Goal: Information Seeking & Learning: Learn about a topic

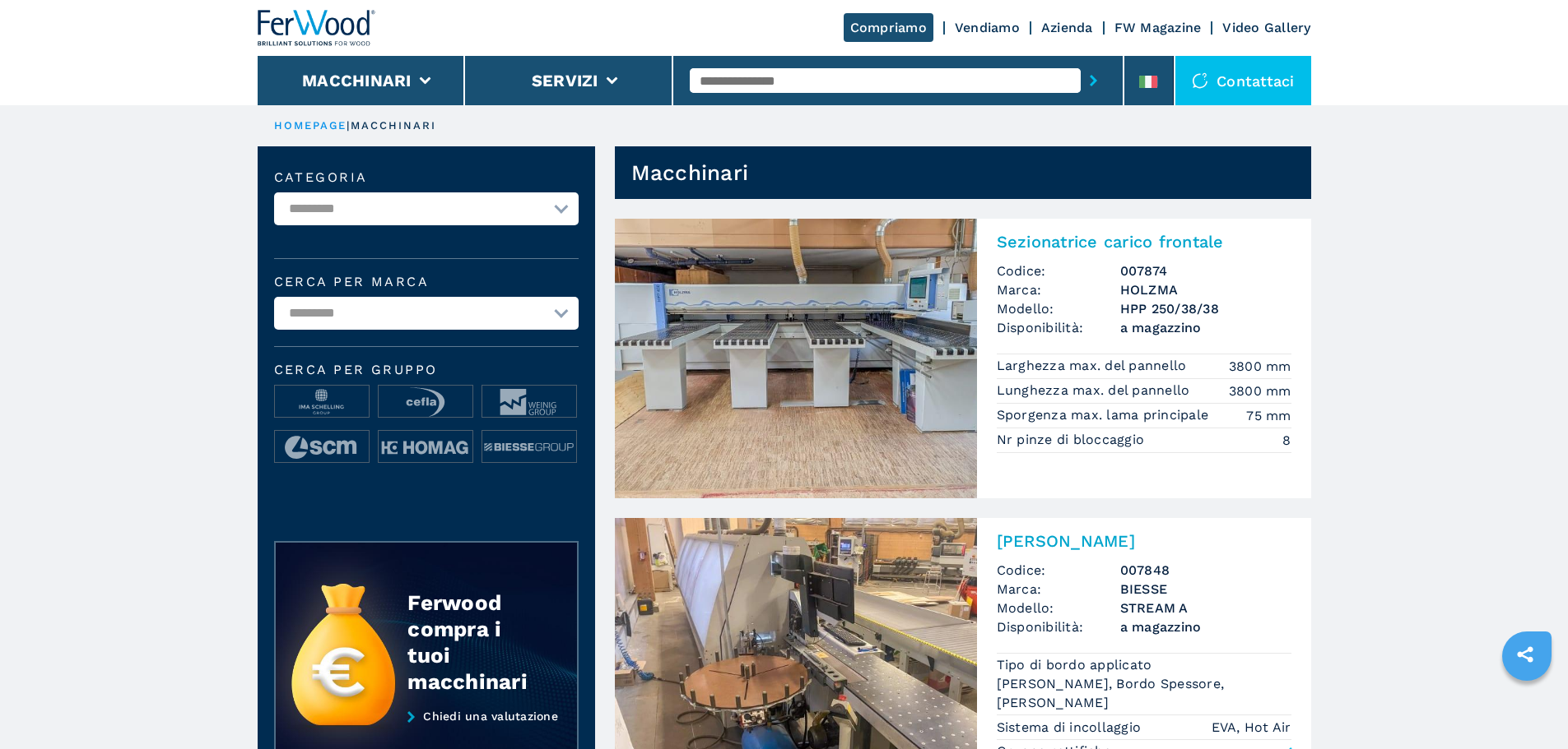
click at [799, 86] on input "text" at bounding box center [885, 81] width 391 height 25
type input "*"
click at [782, 114] on div "FW DET LINE" at bounding box center [885, 107] width 391 height 29
type input "**********"
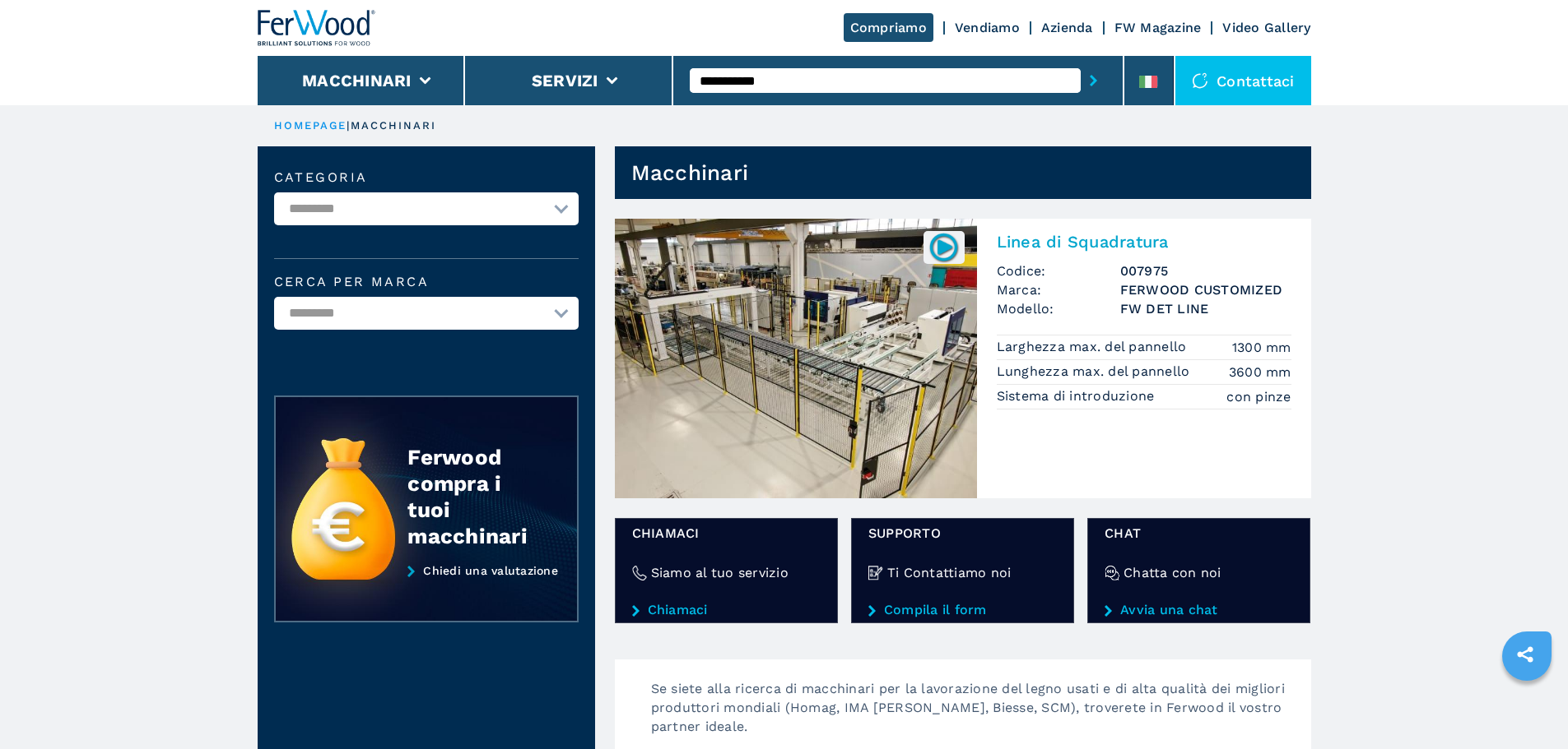
click at [873, 392] on img at bounding box center [796, 359] width 362 height 280
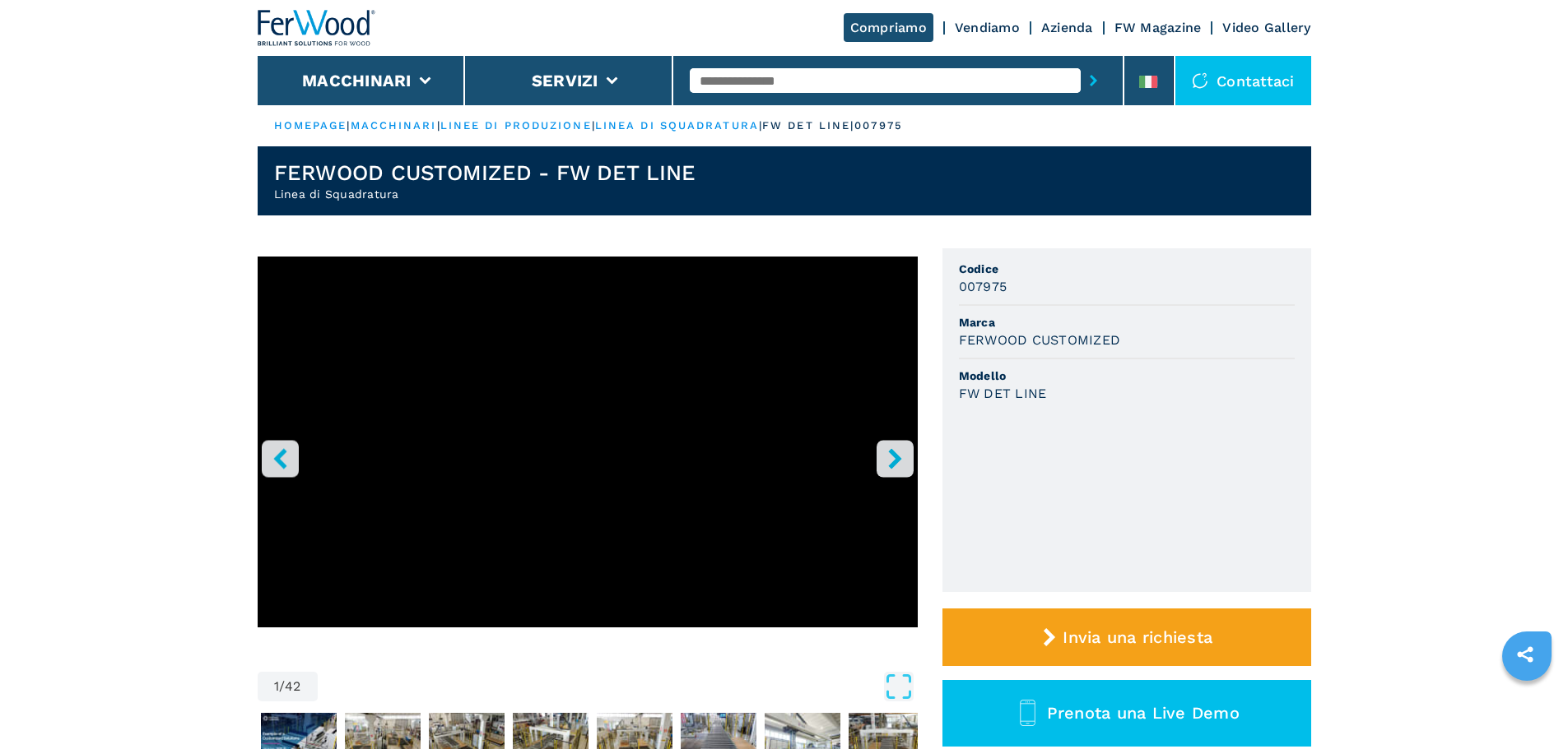
click at [877, 448] on button "right-button" at bounding box center [895, 459] width 37 height 37
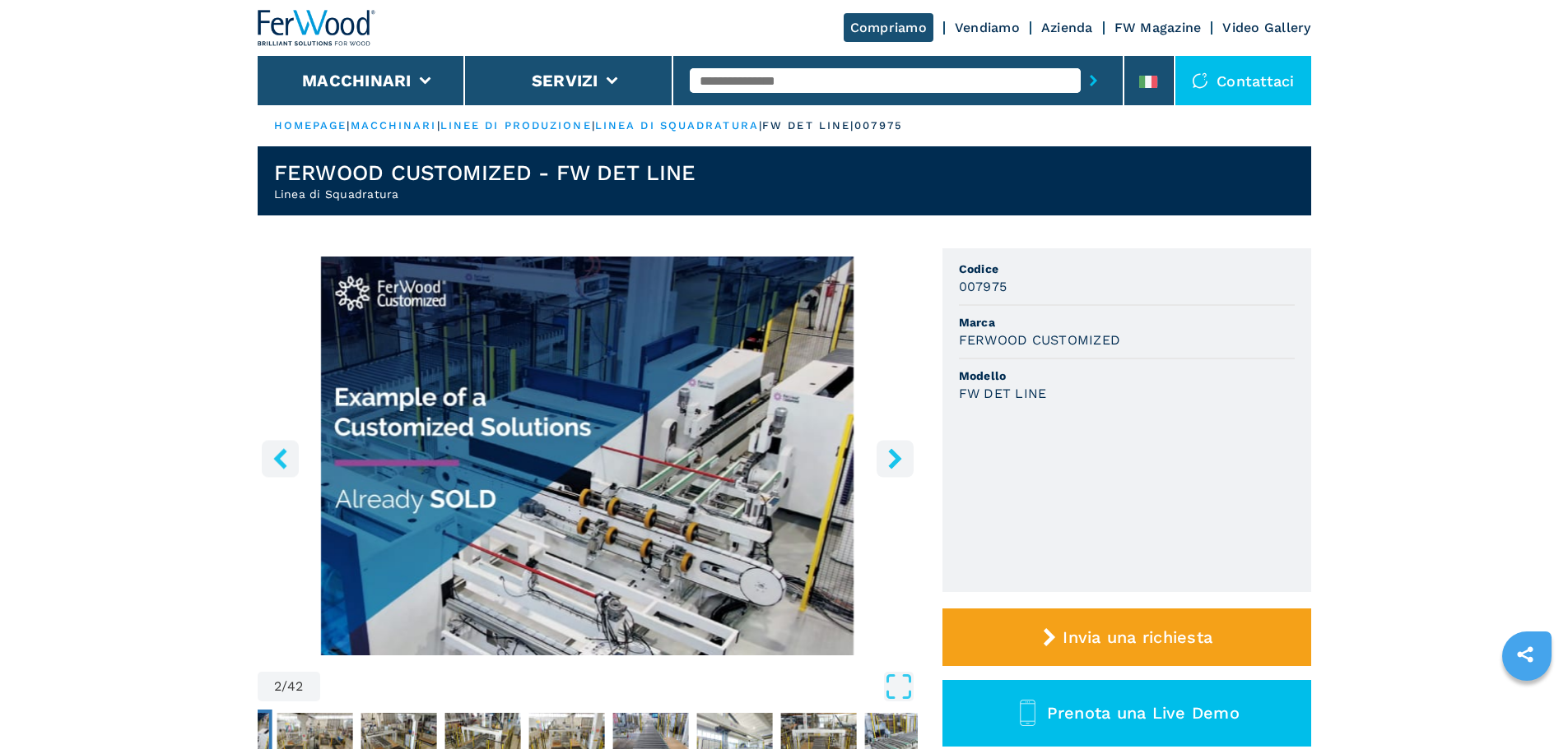
click at [292, 459] on button "left-button" at bounding box center [280, 459] width 37 height 37
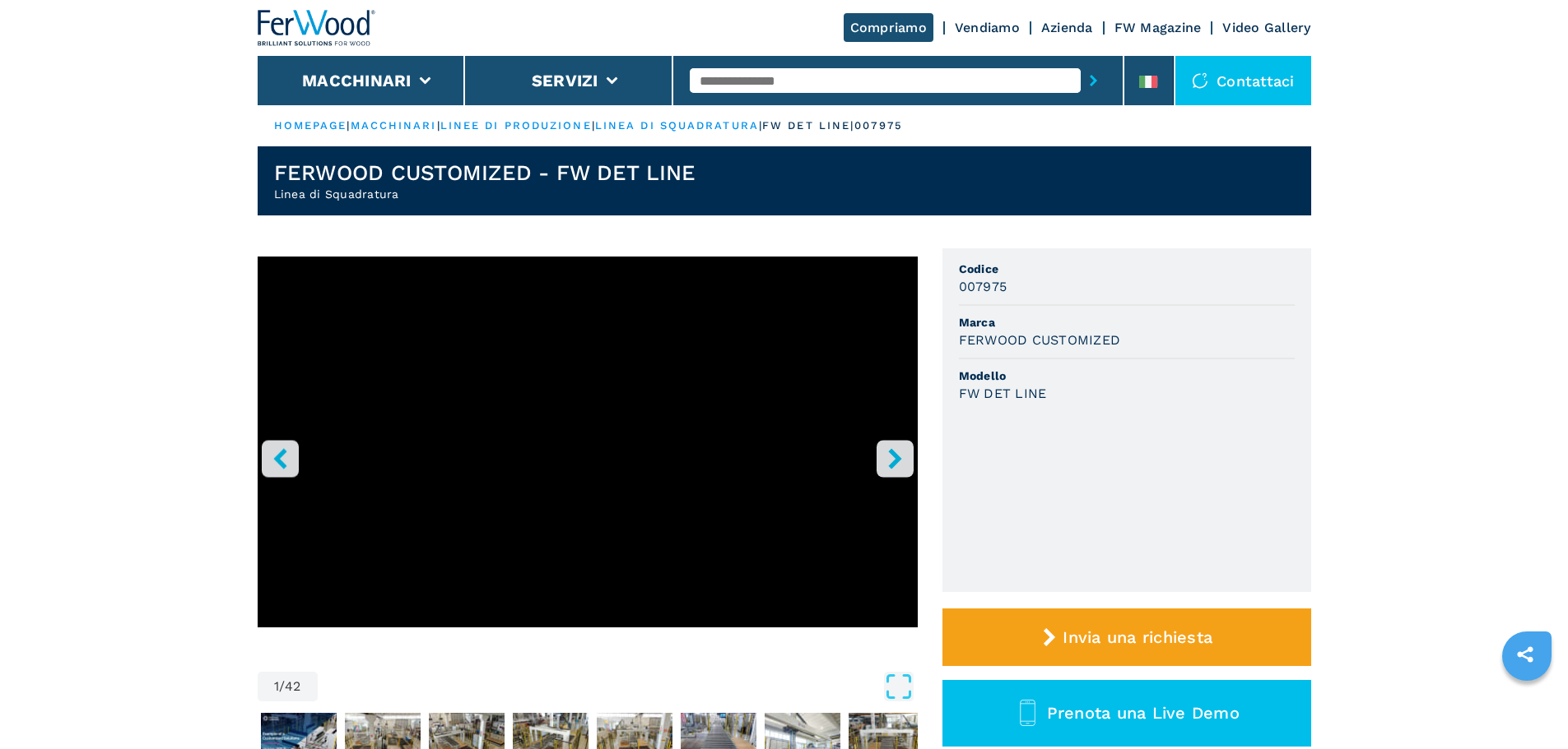
click at [887, 452] on icon "right-button" at bounding box center [895, 458] width 20 height 20
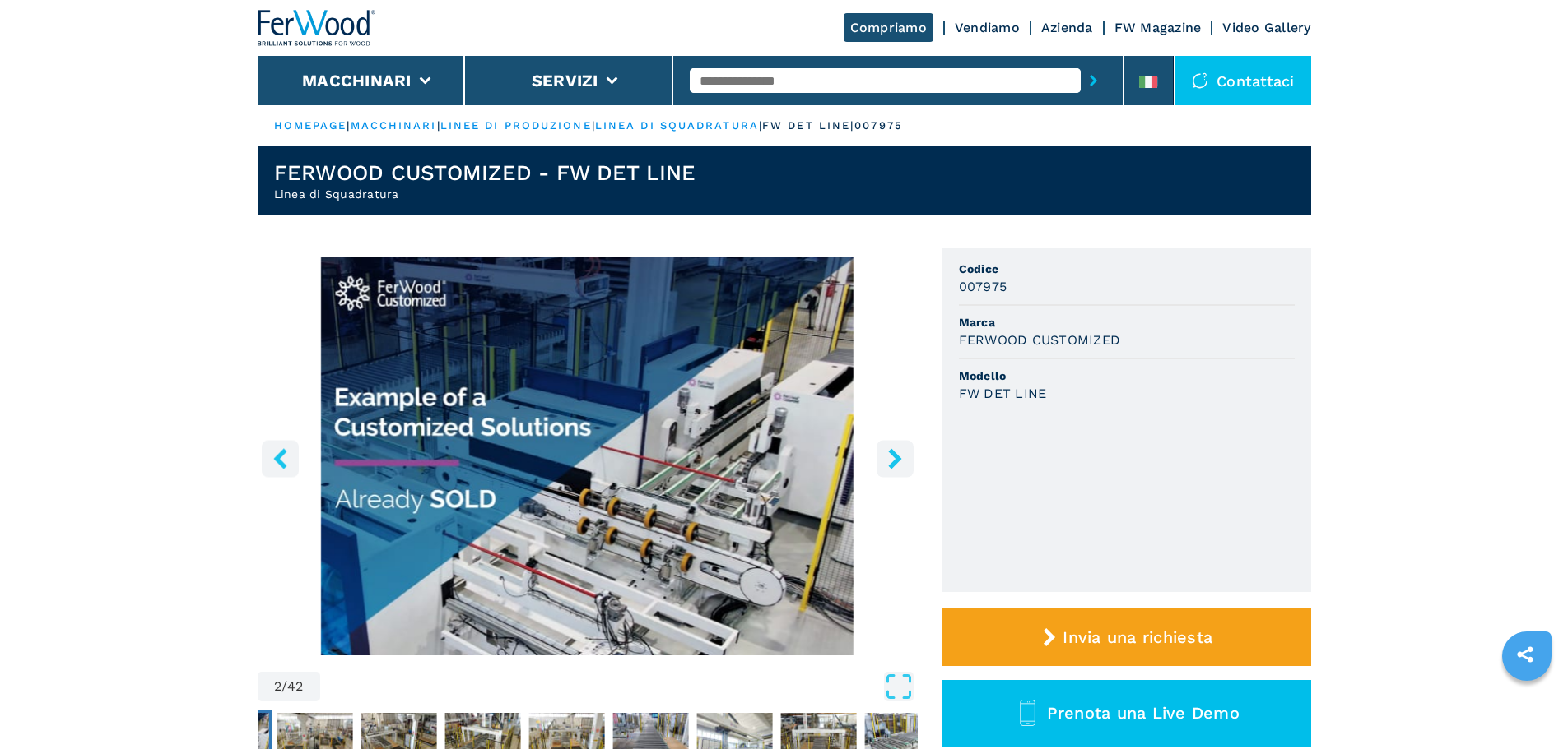
click at [284, 459] on icon "left-button" at bounding box center [279, 458] width 20 height 20
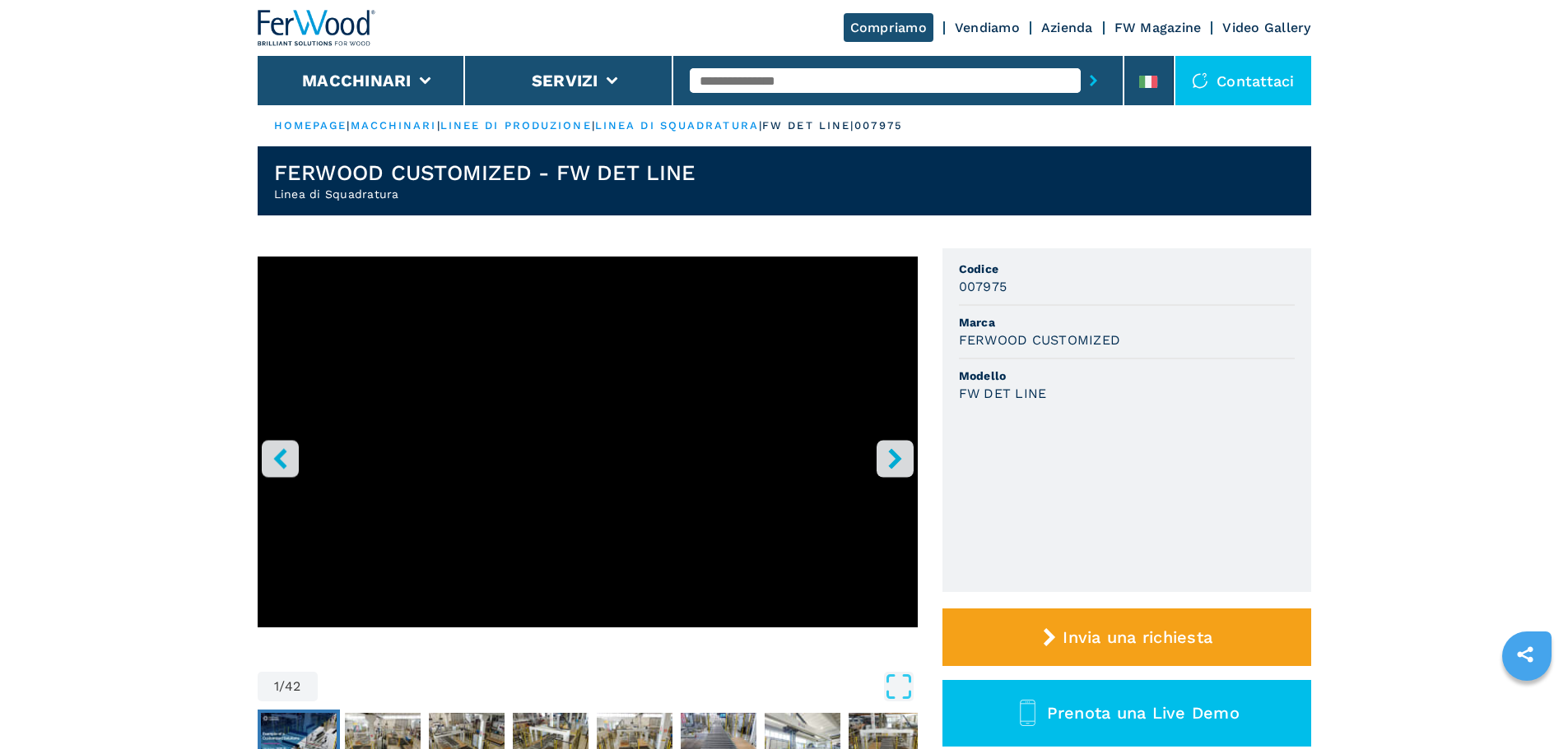
click at [301, 719] on img "Go to Slide 2" at bounding box center [298, 743] width 75 height 59
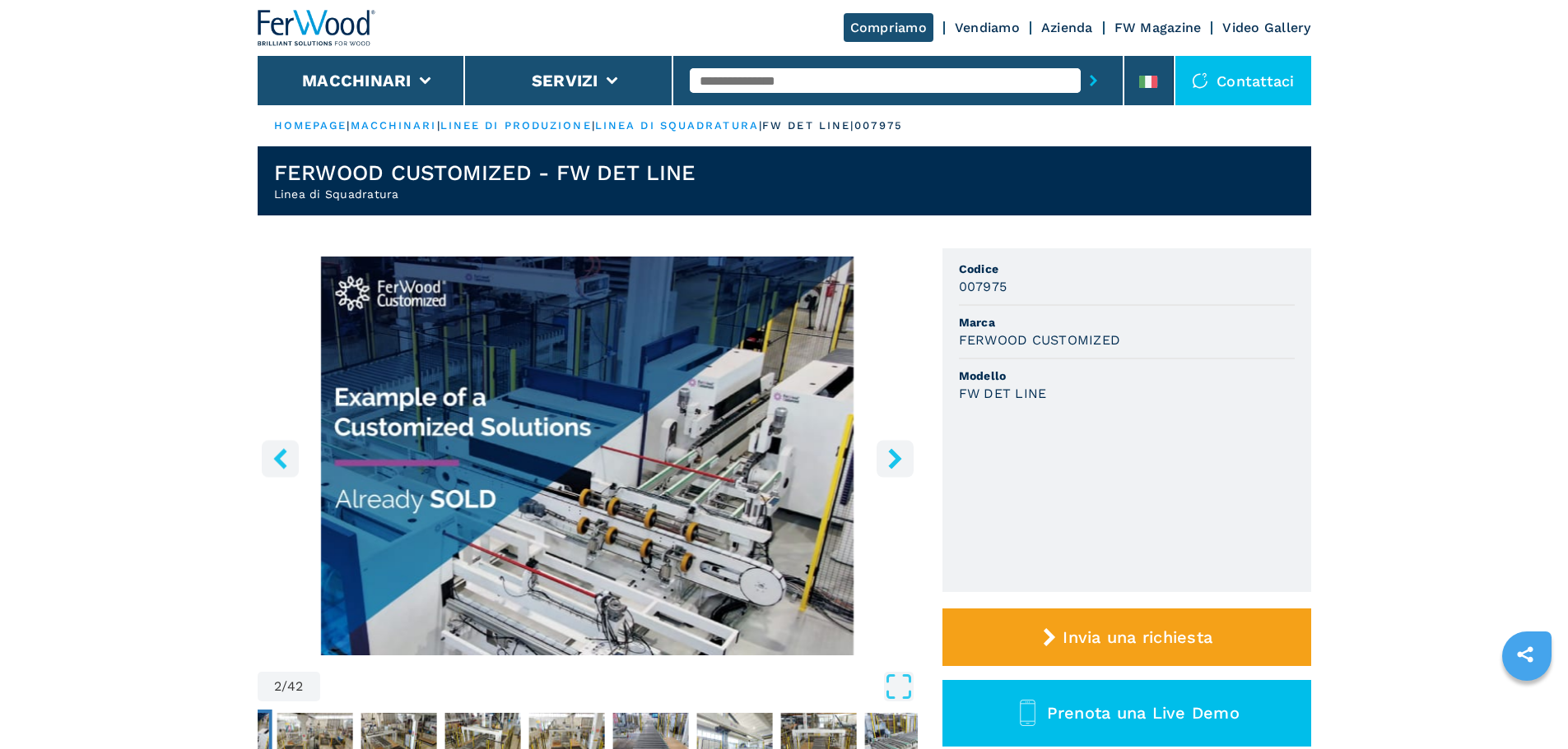
click at [902, 464] on icon "right-button" at bounding box center [895, 458] width 20 height 20
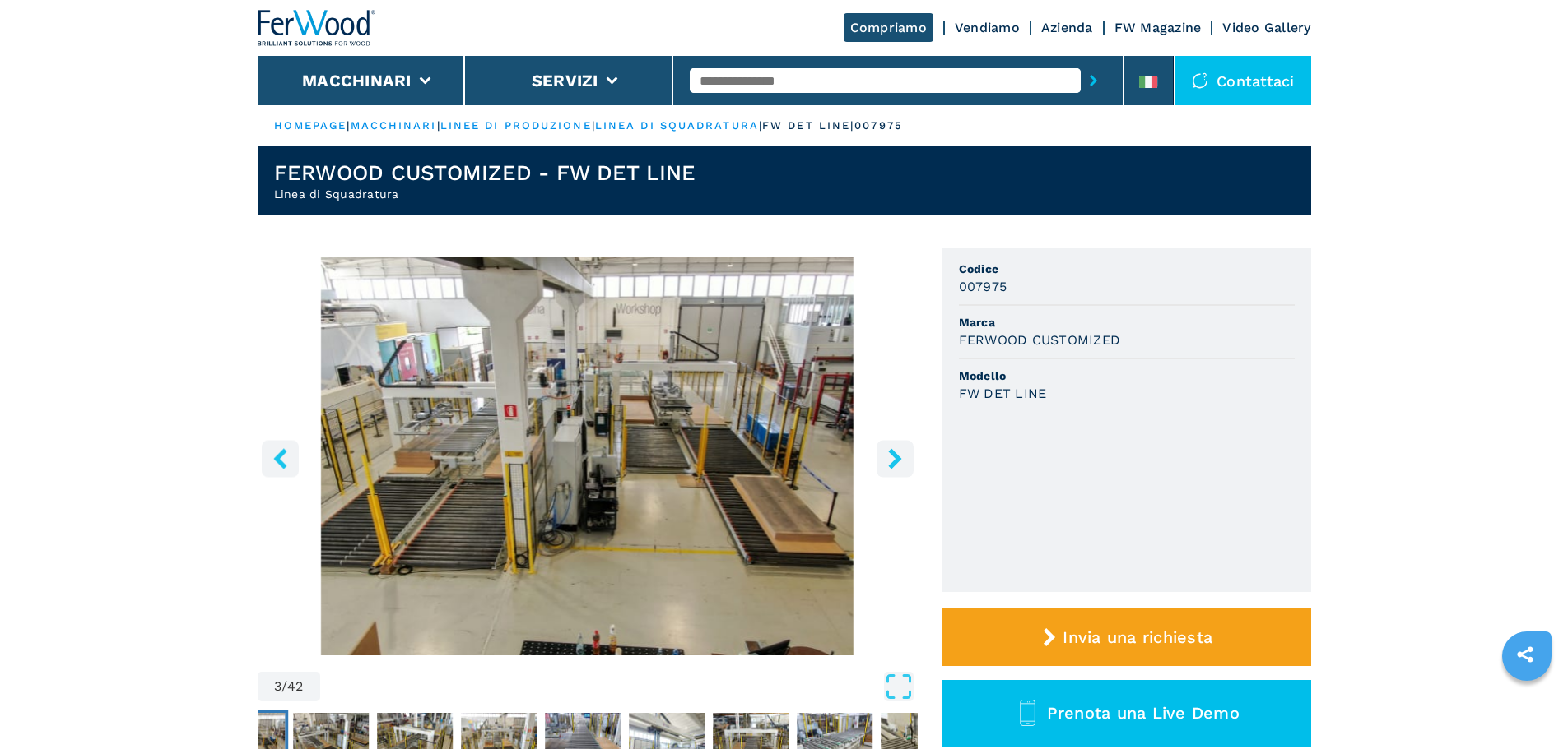
click at [902, 464] on icon "right-button" at bounding box center [895, 458] width 20 height 20
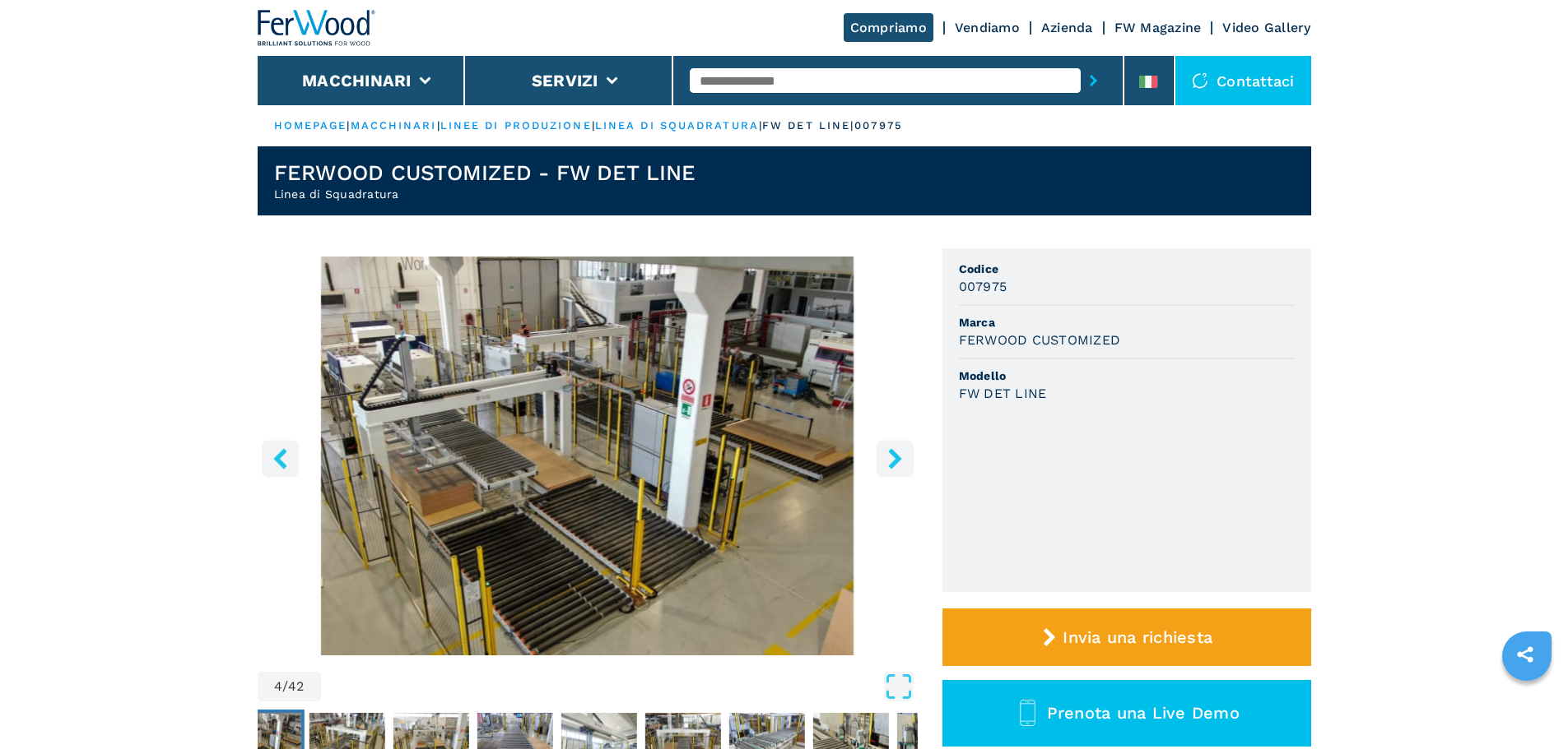
click at [899, 460] on icon "right-button" at bounding box center [894, 458] width 13 height 20
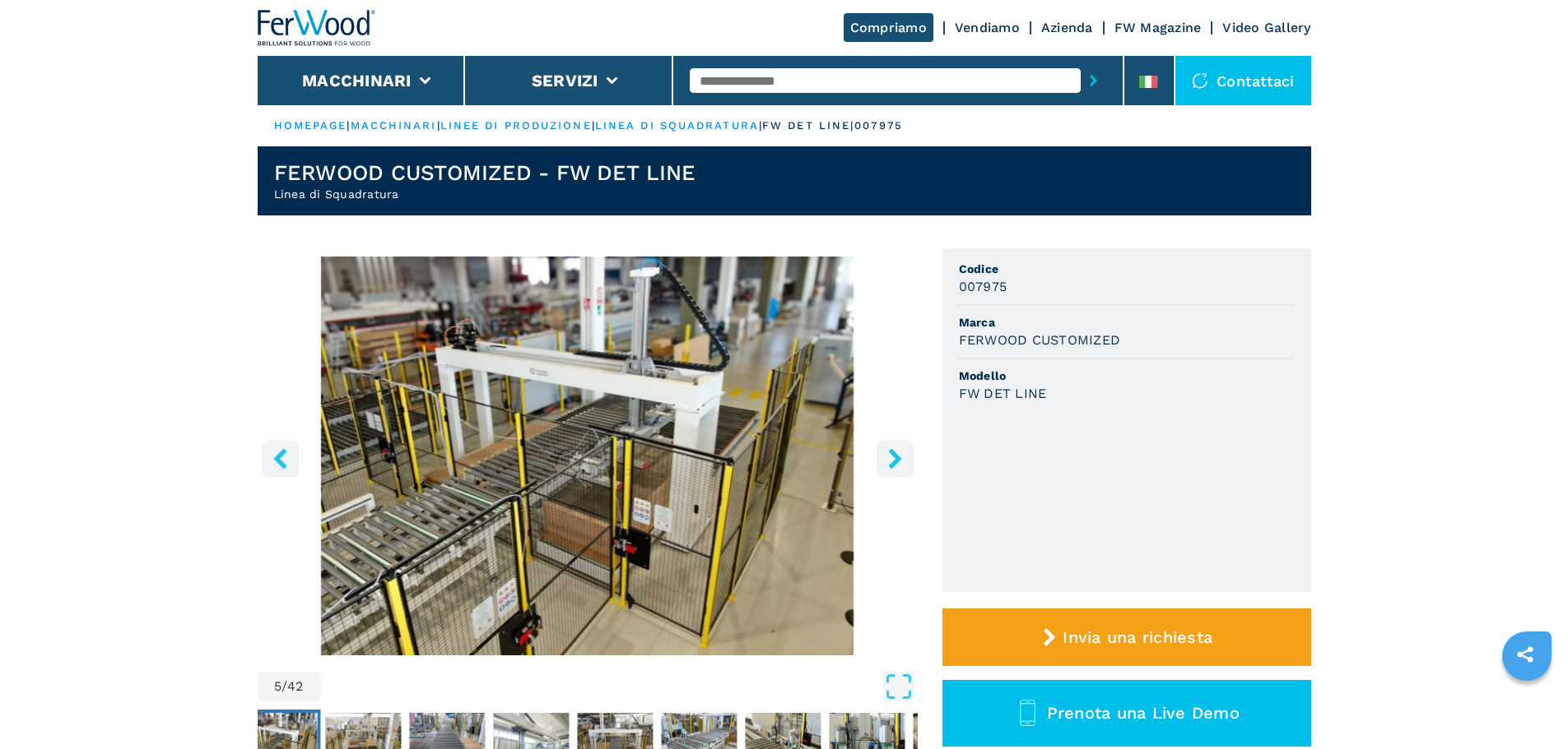
click at [899, 460] on icon "right-button" at bounding box center [894, 458] width 13 height 20
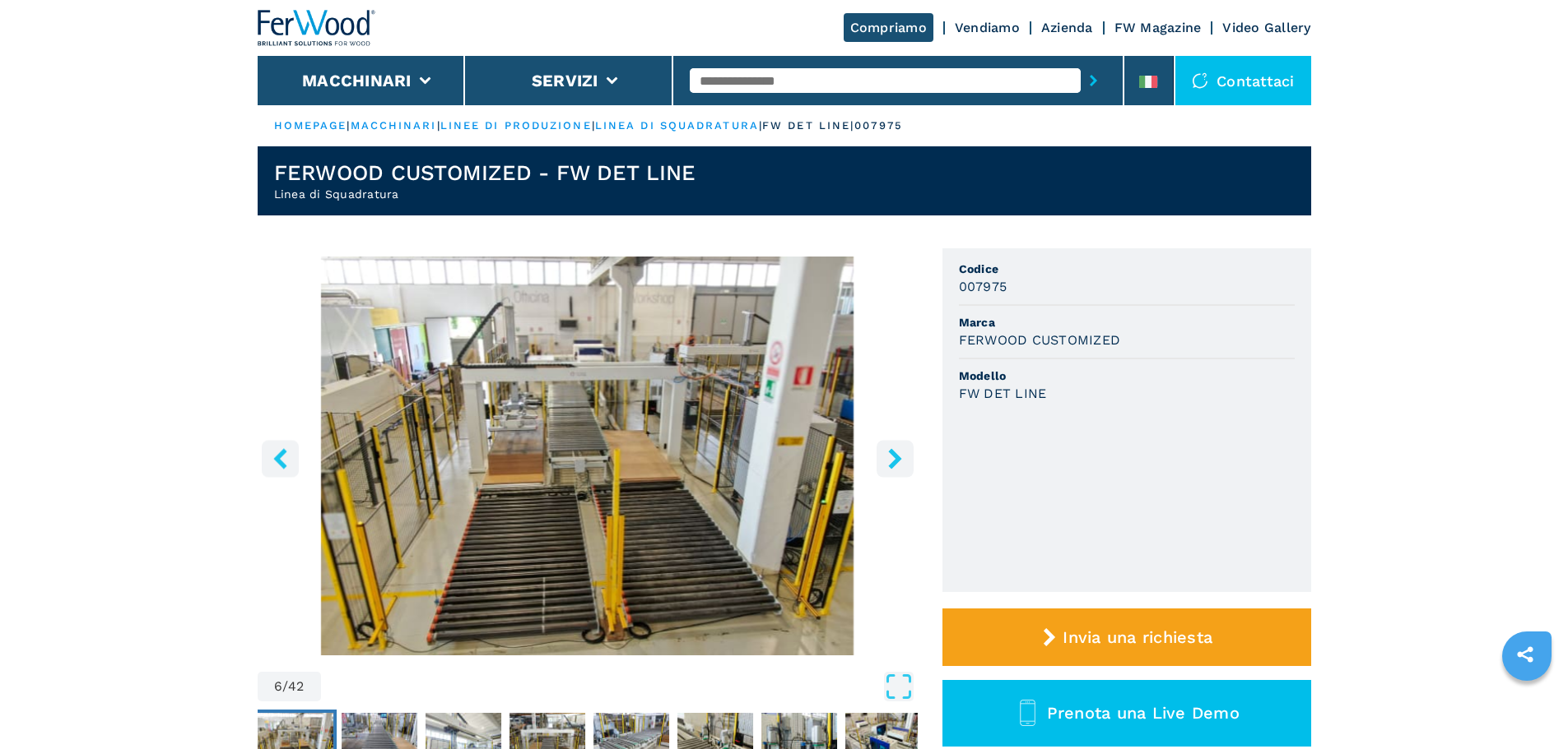
click at [308, 464] on img "Go to Slide 6" at bounding box center [587, 456] width 660 height 399
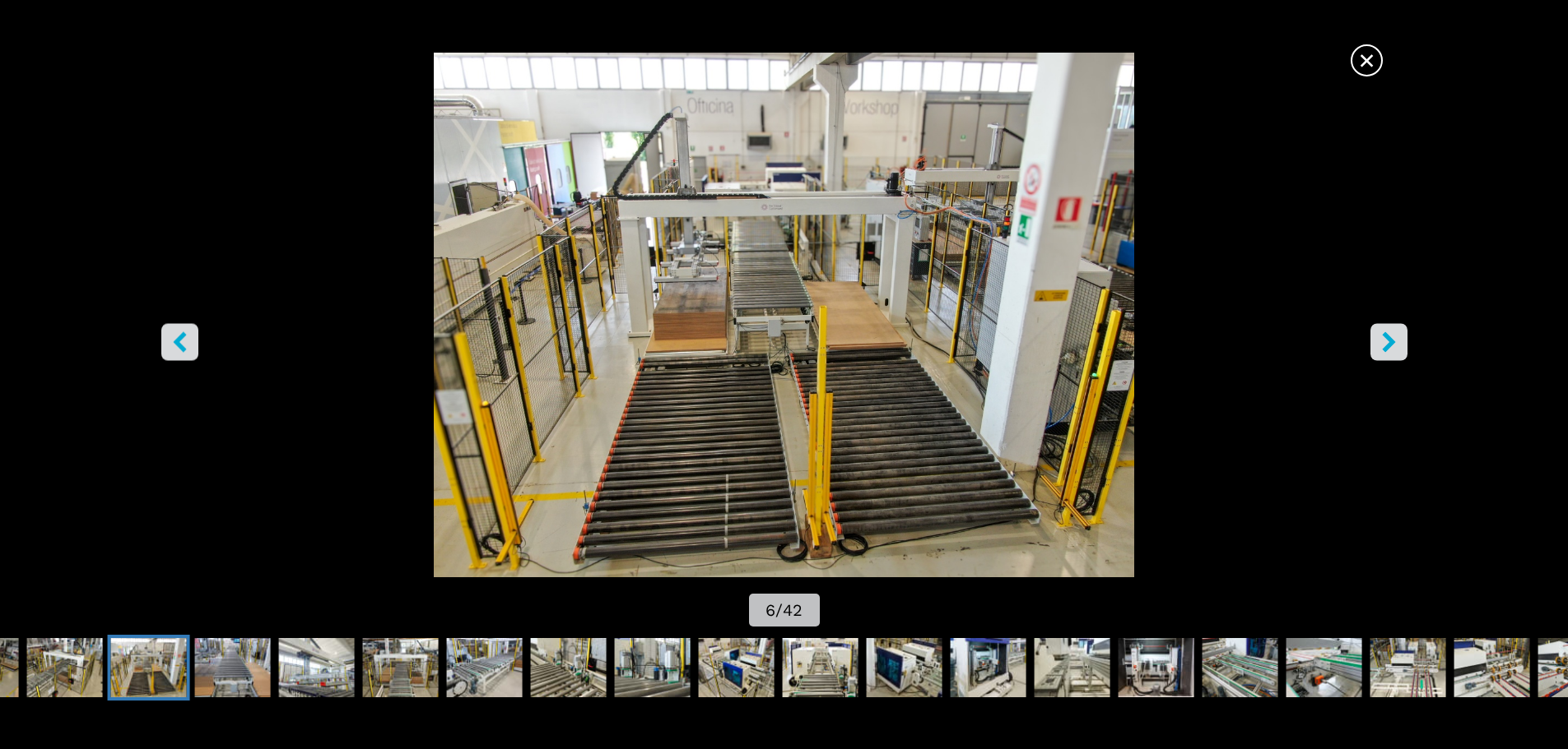
click at [184, 339] on icon "left-button" at bounding box center [179, 341] width 20 height 20
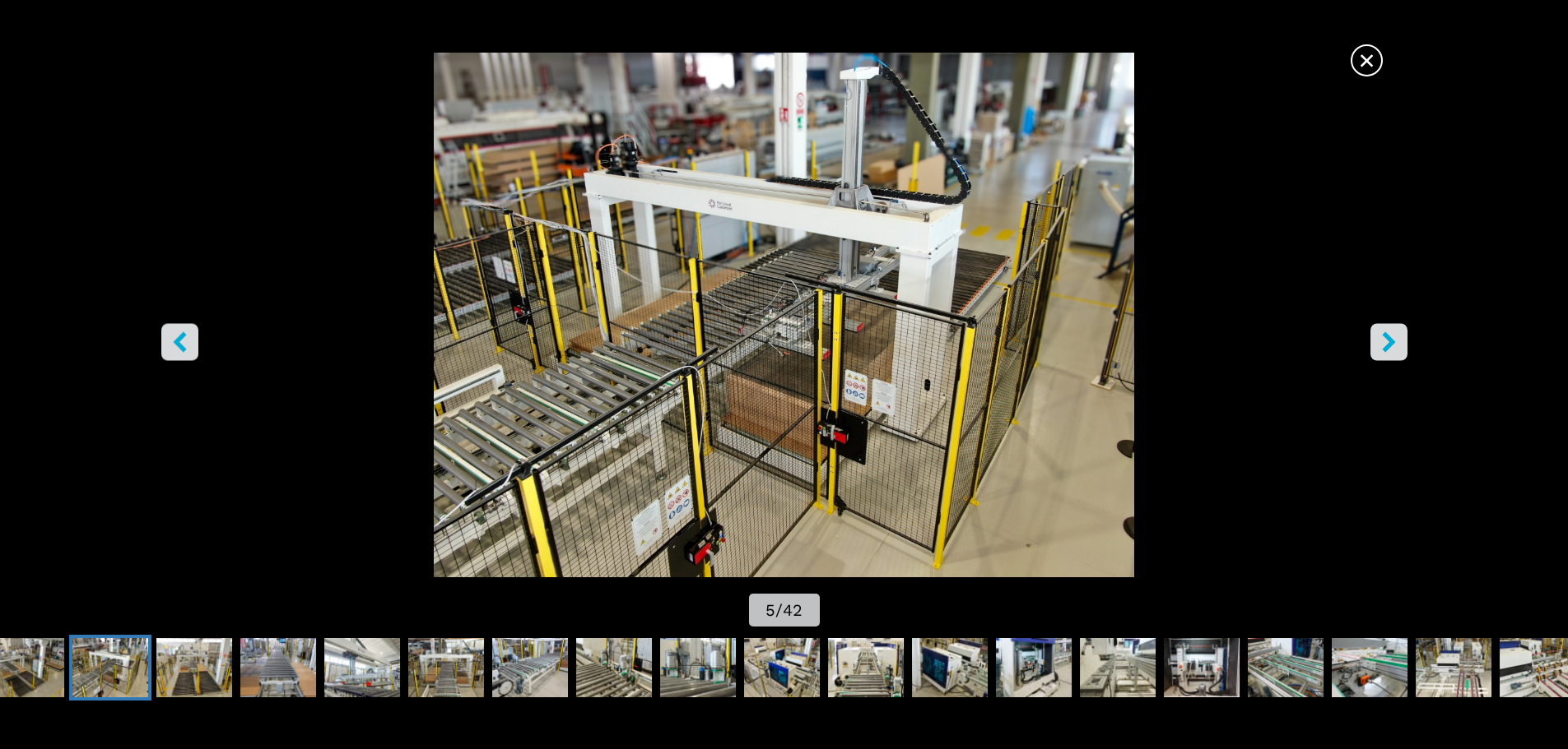
click at [184, 339] on icon "left-button" at bounding box center [179, 341] width 20 height 20
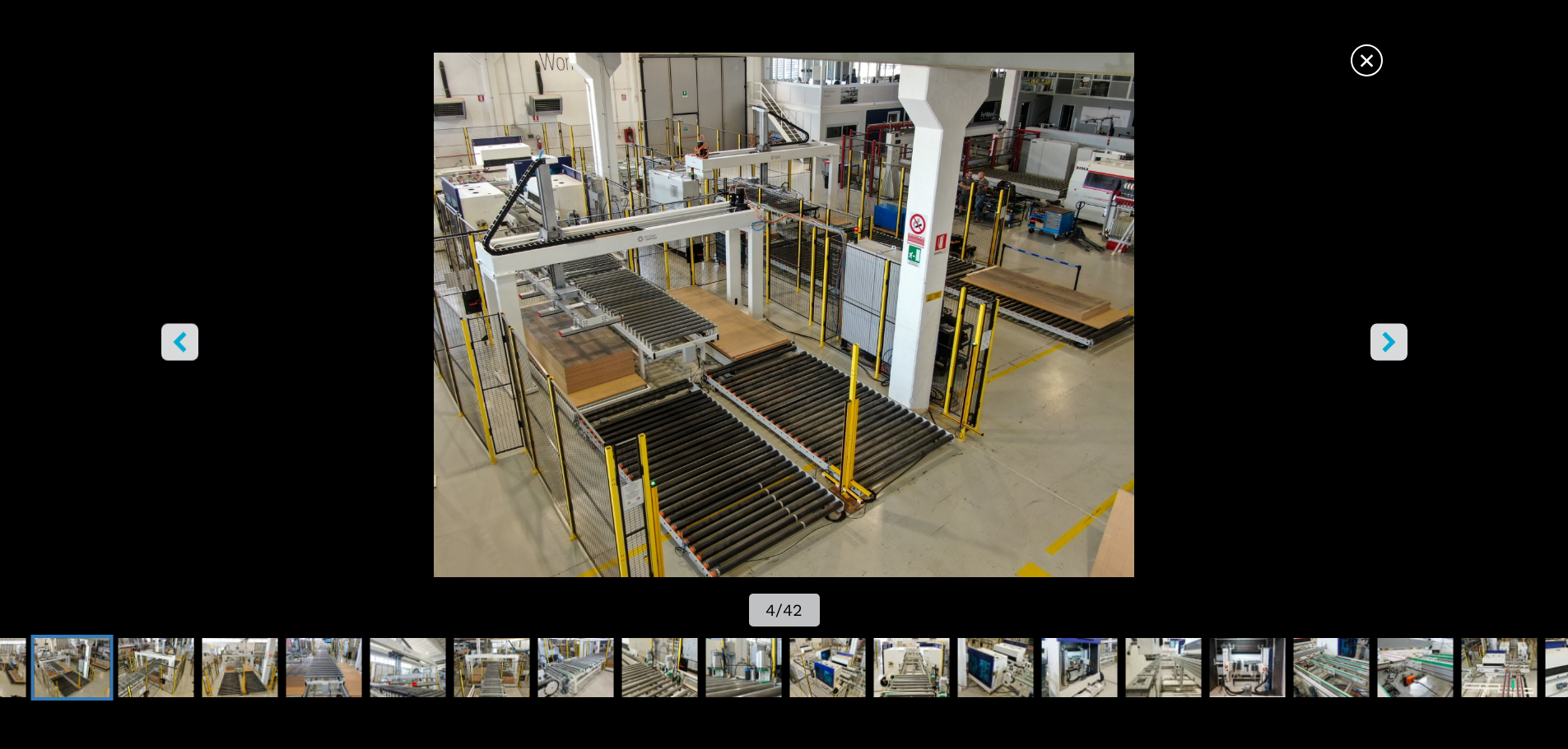
click at [184, 339] on icon "left-button" at bounding box center [179, 341] width 20 height 20
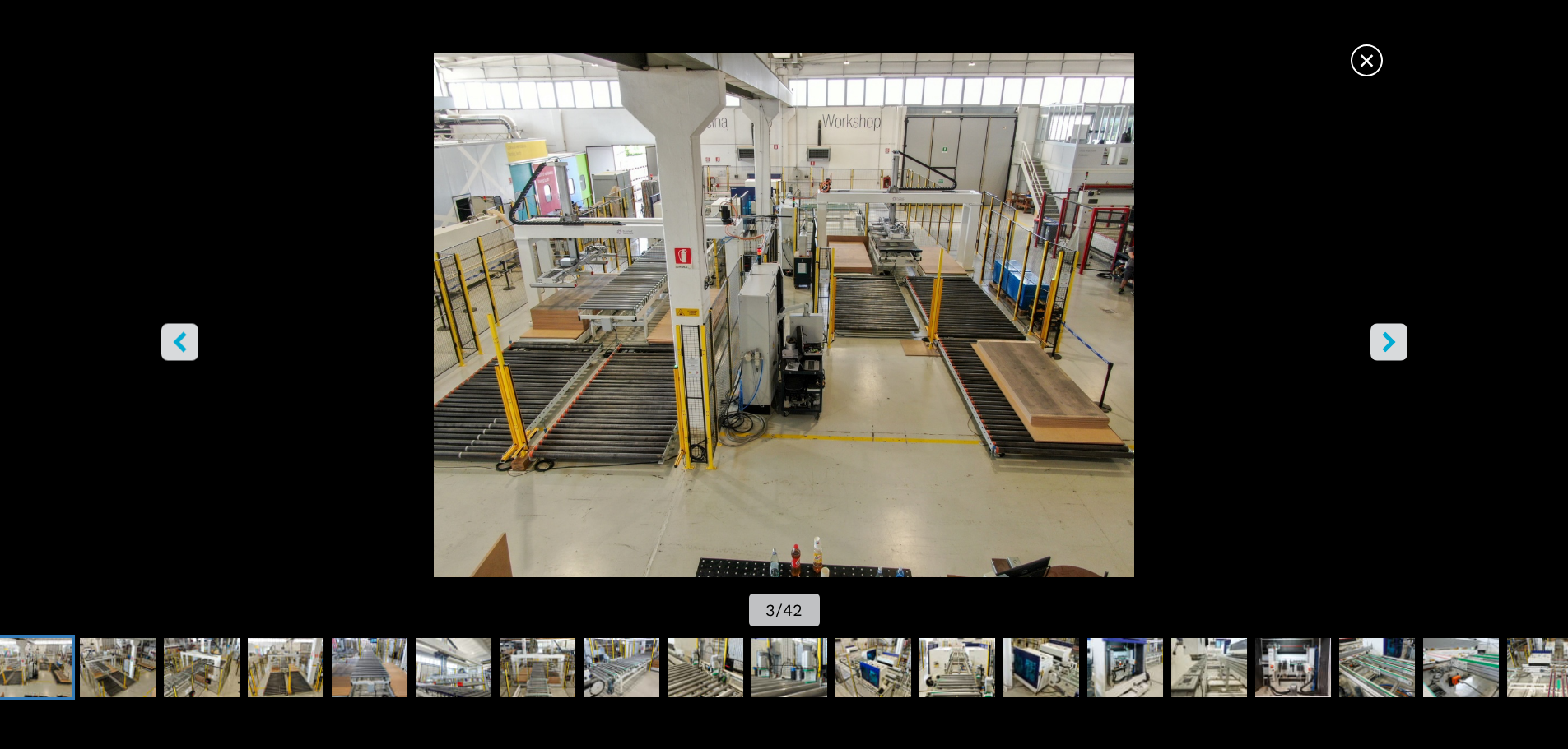
click at [184, 339] on icon "left-button" at bounding box center [179, 341] width 20 height 20
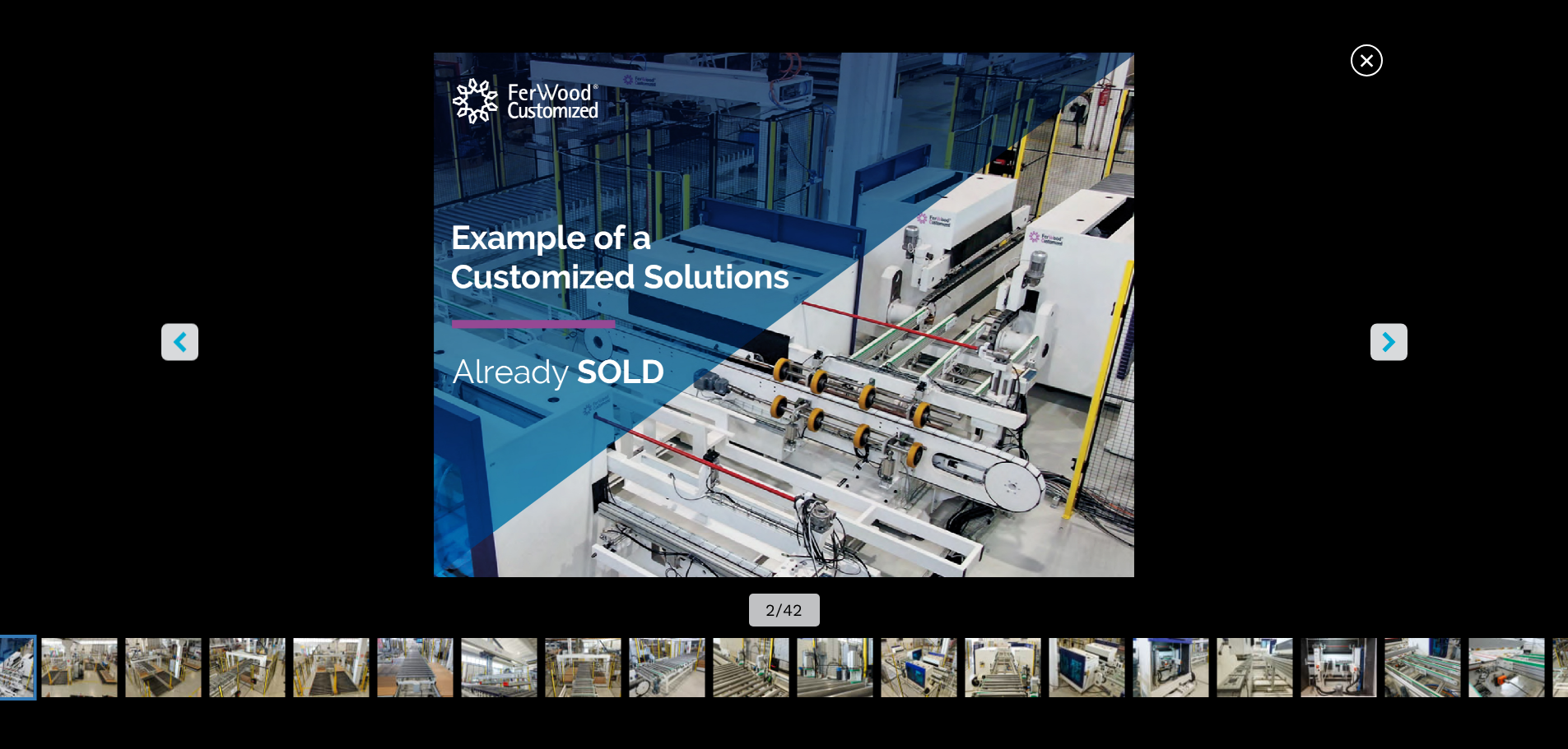
click at [1385, 345] on icon "right-button" at bounding box center [1389, 341] width 20 height 20
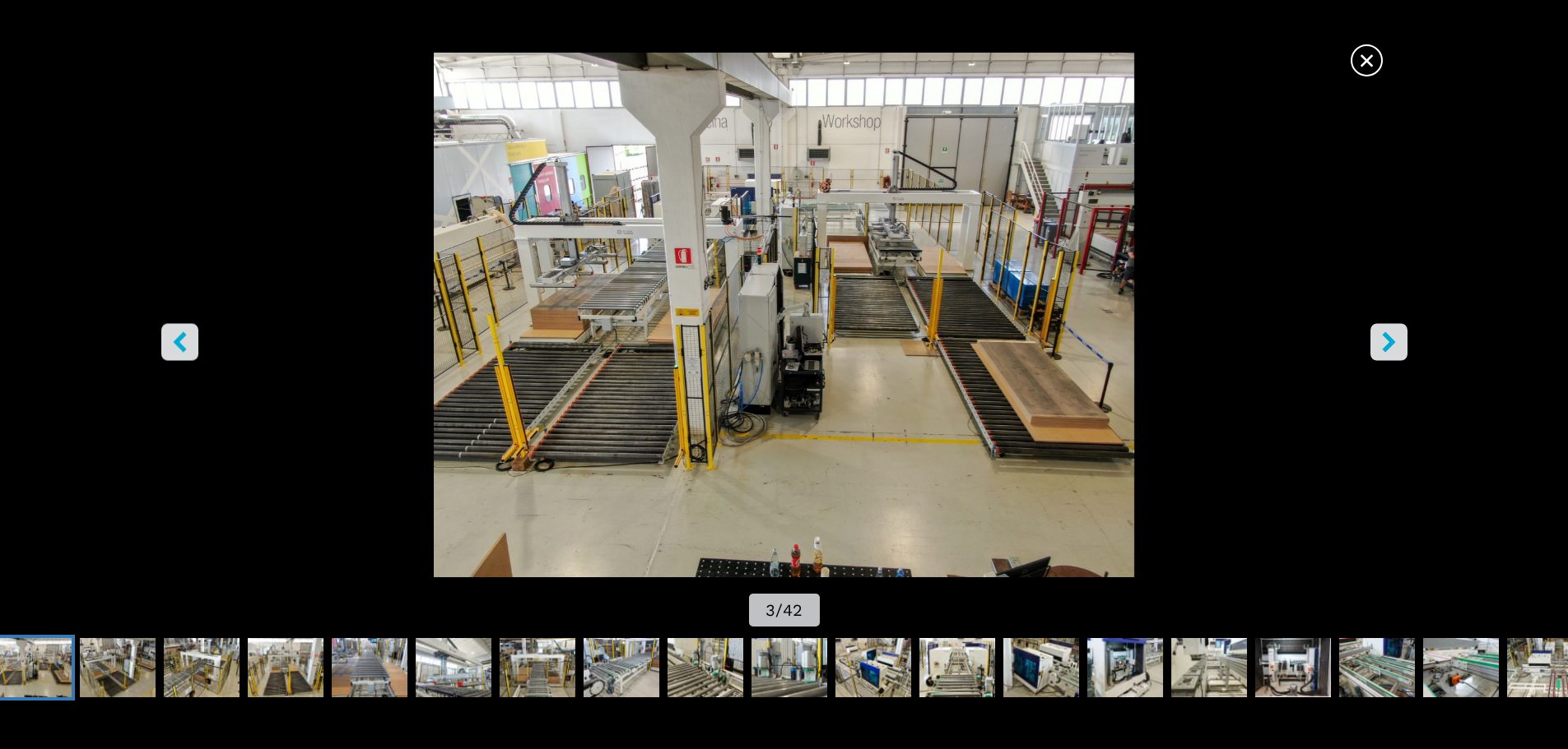
click at [1385, 345] on icon "right-button" at bounding box center [1389, 341] width 20 height 20
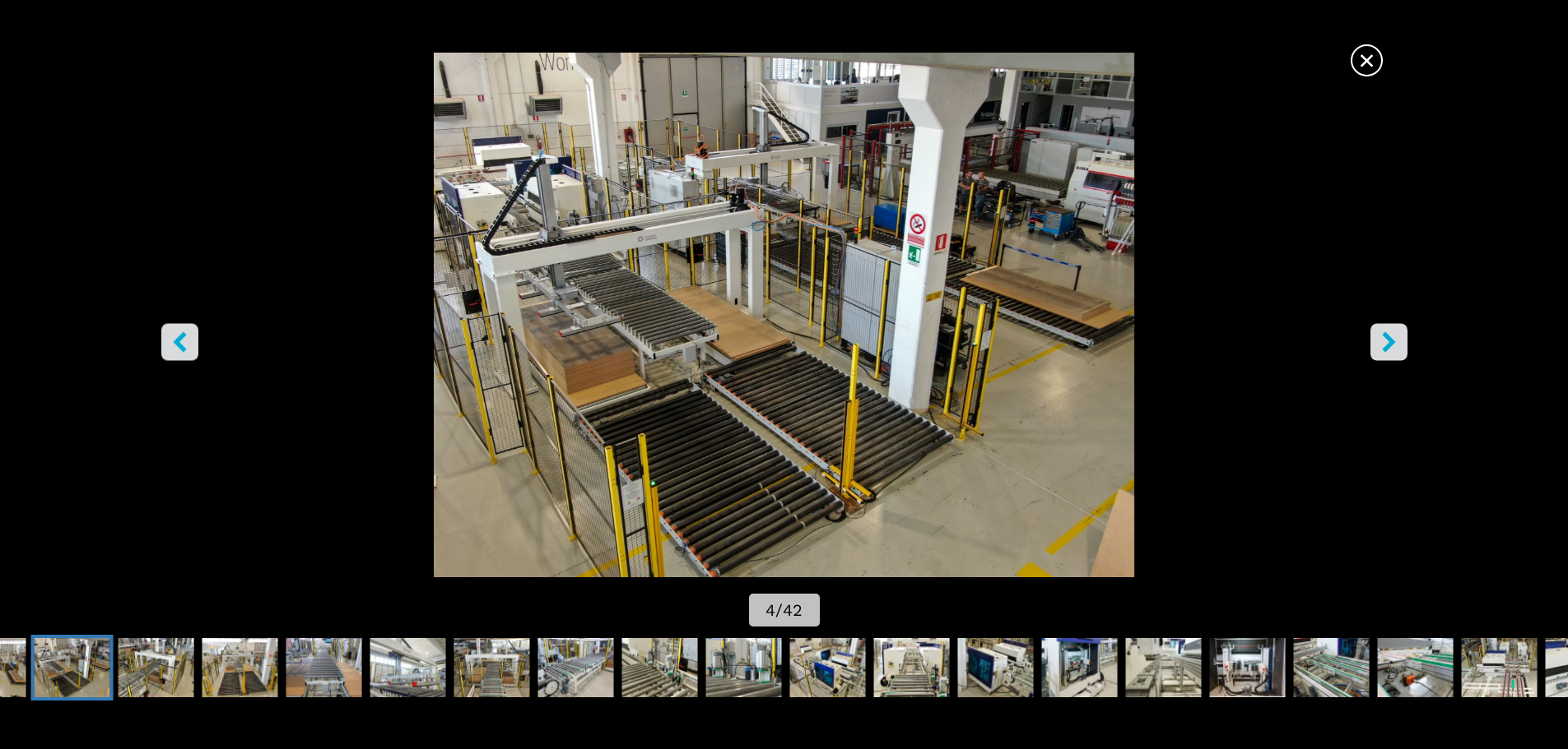
click at [1385, 345] on icon "right-button" at bounding box center [1389, 341] width 20 height 20
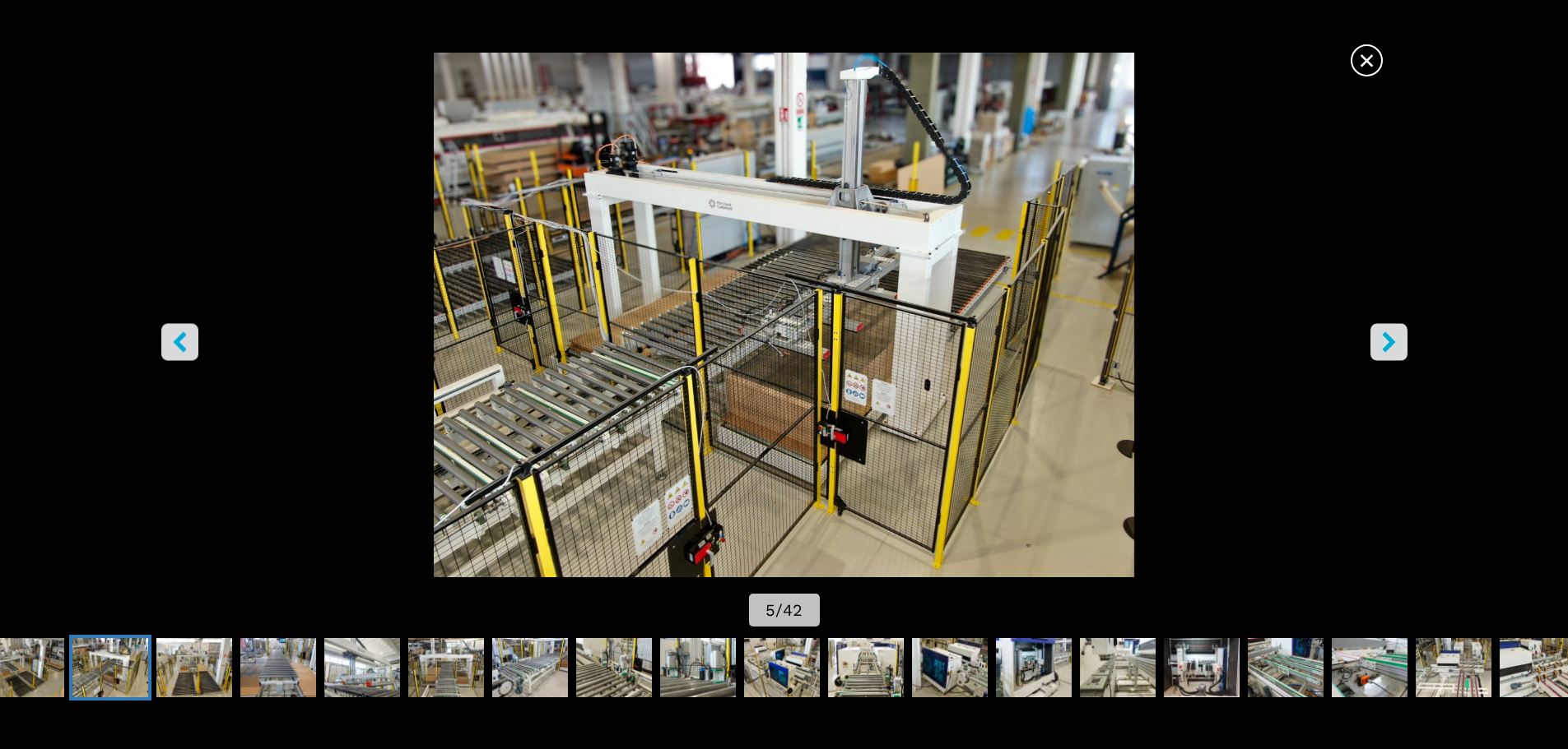
click at [196, 345] on button "left-button" at bounding box center [180, 342] width 37 height 37
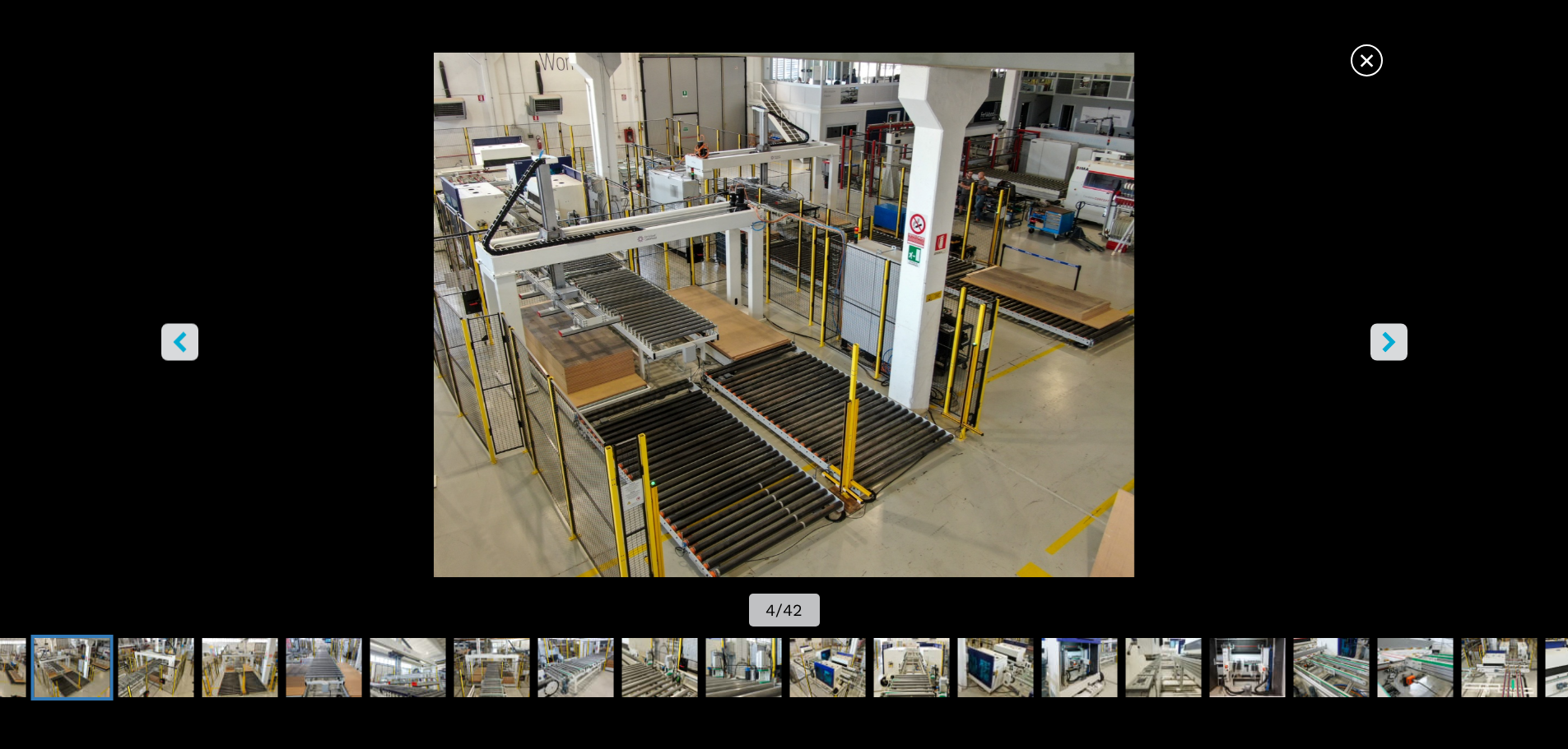
click at [196, 345] on button "left-button" at bounding box center [180, 342] width 37 height 37
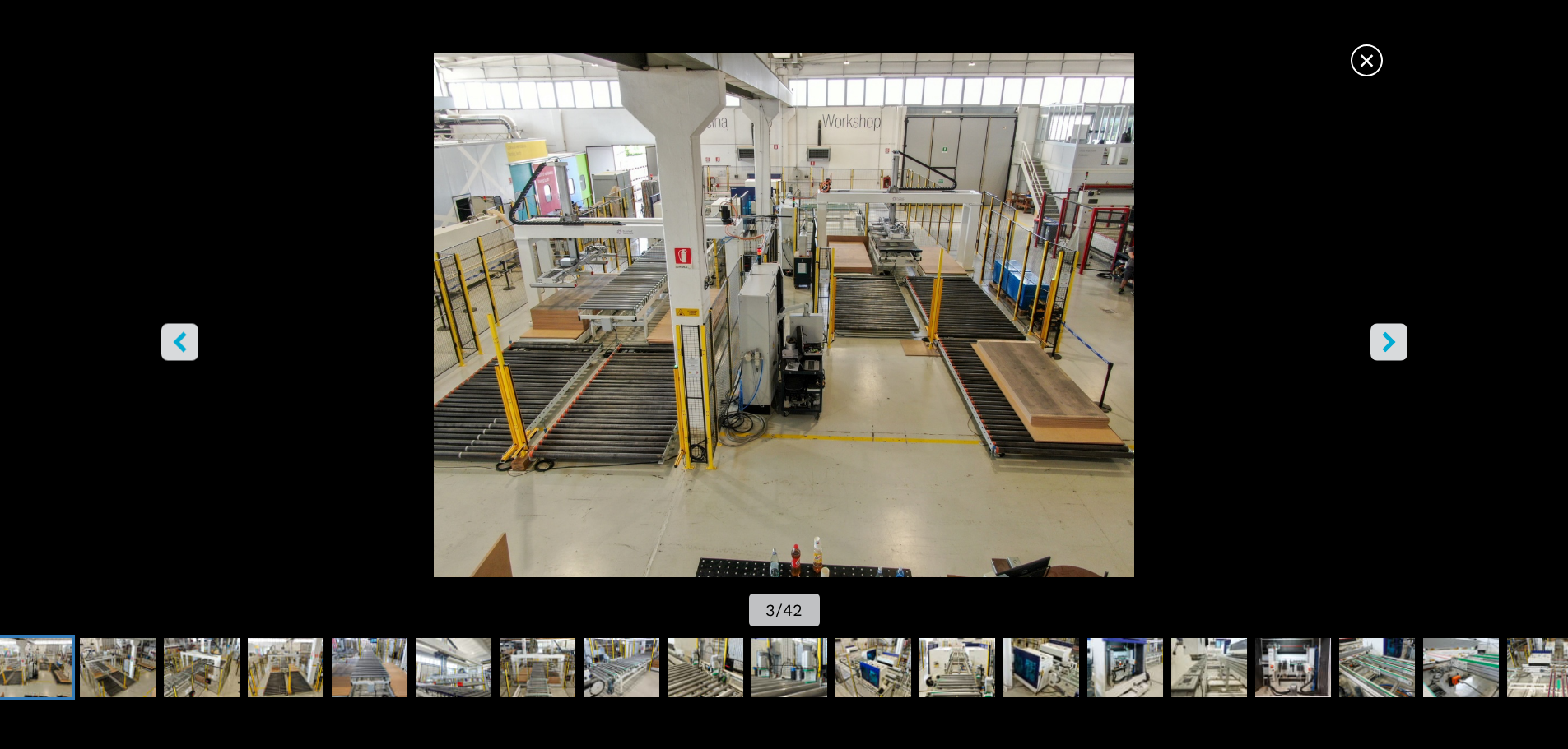
click at [196, 345] on button "left-button" at bounding box center [180, 342] width 37 height 37
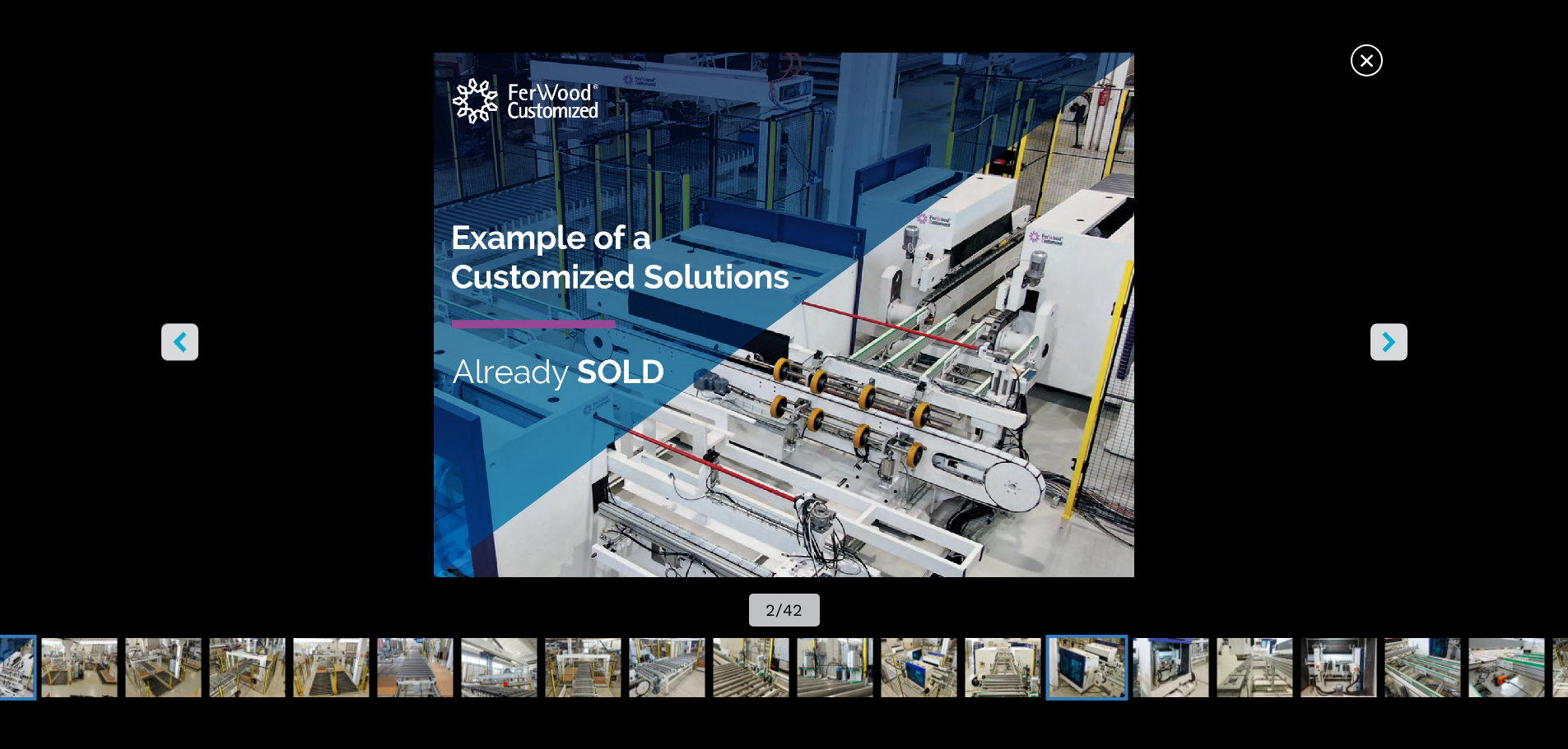
click at [1096, 658] on img "Go to Slide 15" at bounding box center [1086, 667] width 75 height 59
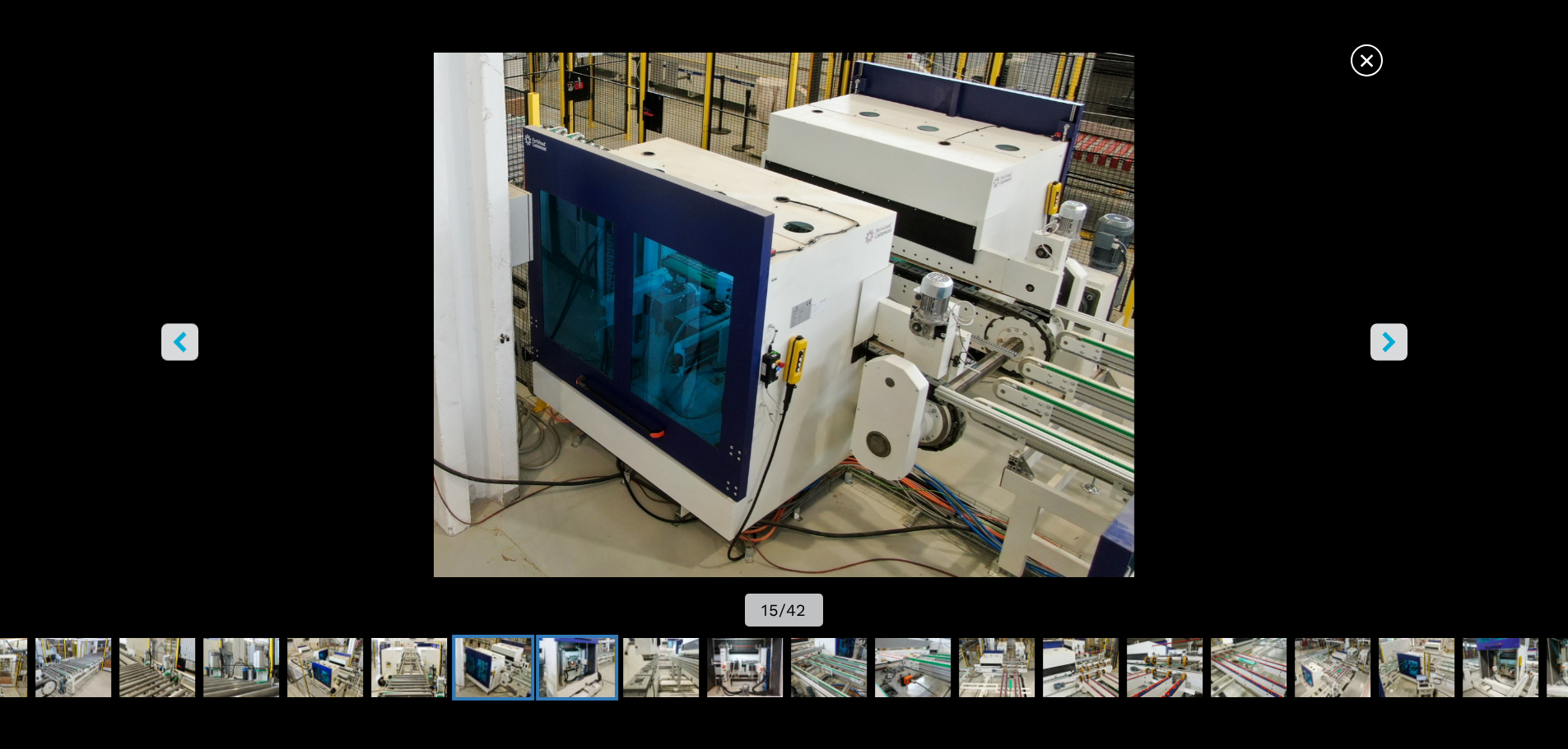
click at [590, 670] on img "Go to Slide 16" at bounding box center [576, 667] width 75 height 59
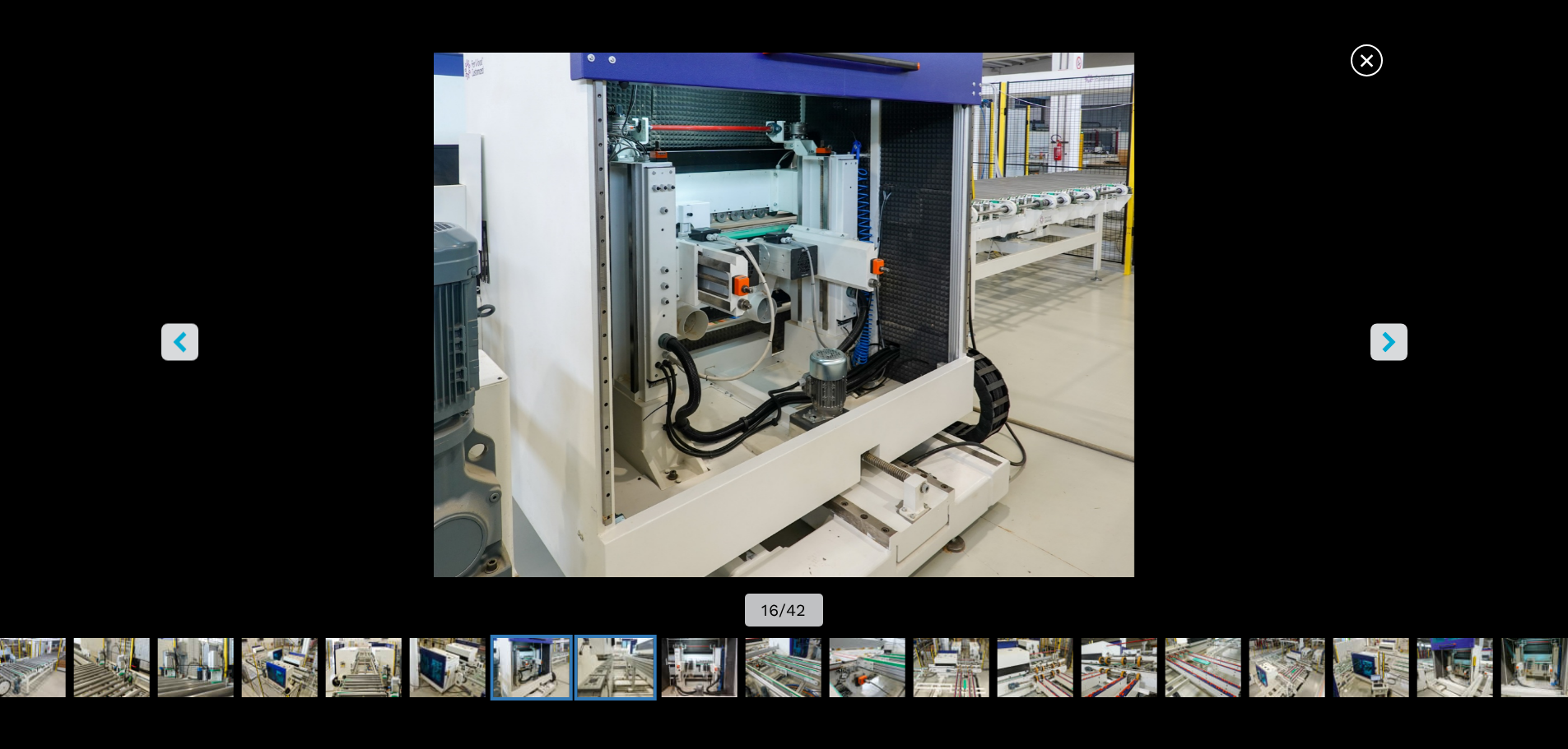
click at [615, 671] on img "Go to Slide 17" at bounding box center [615, 667] width 75 height 59
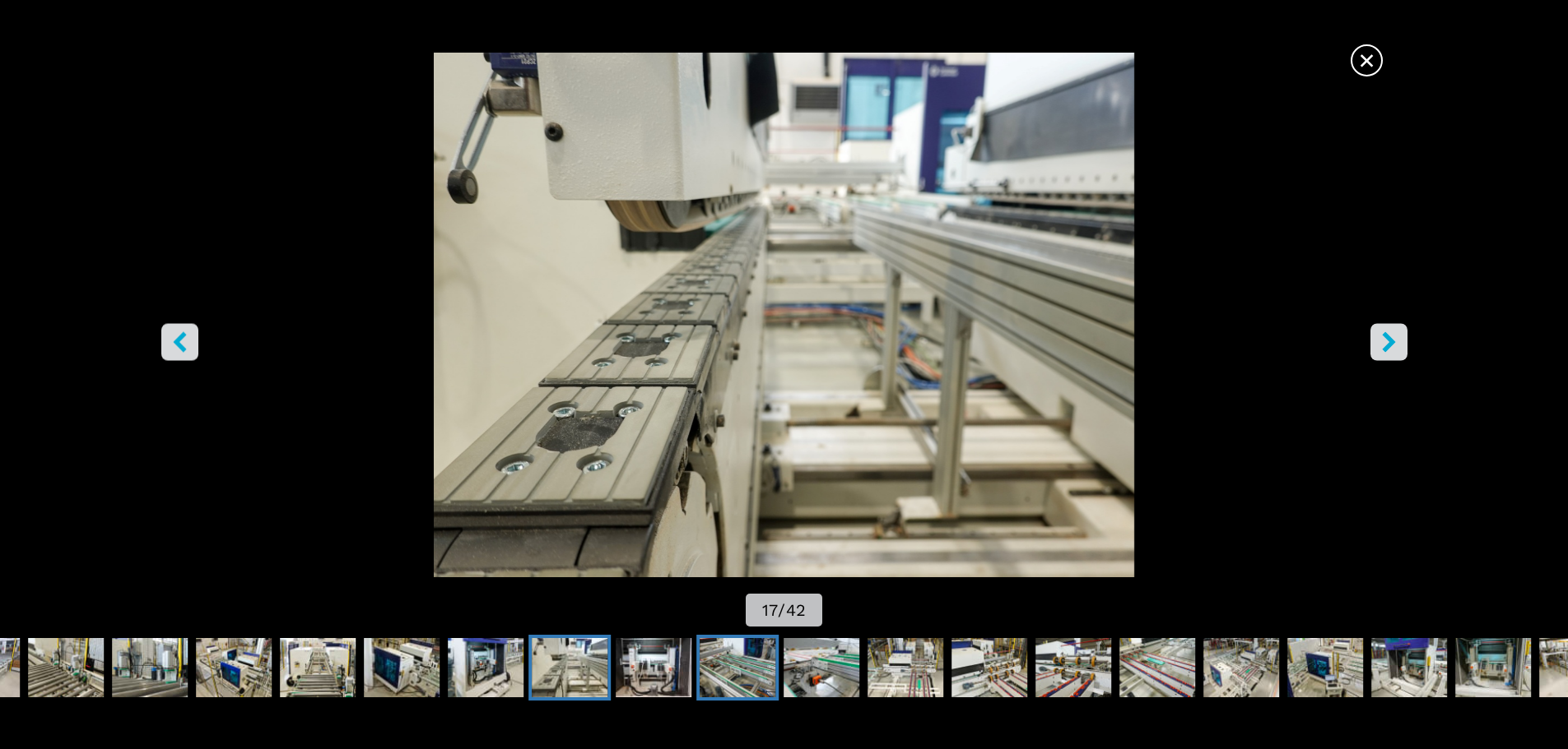
click at [729, 675] on img "Go to Slide 19" at bounding box center [737, 667] width 75 height 59
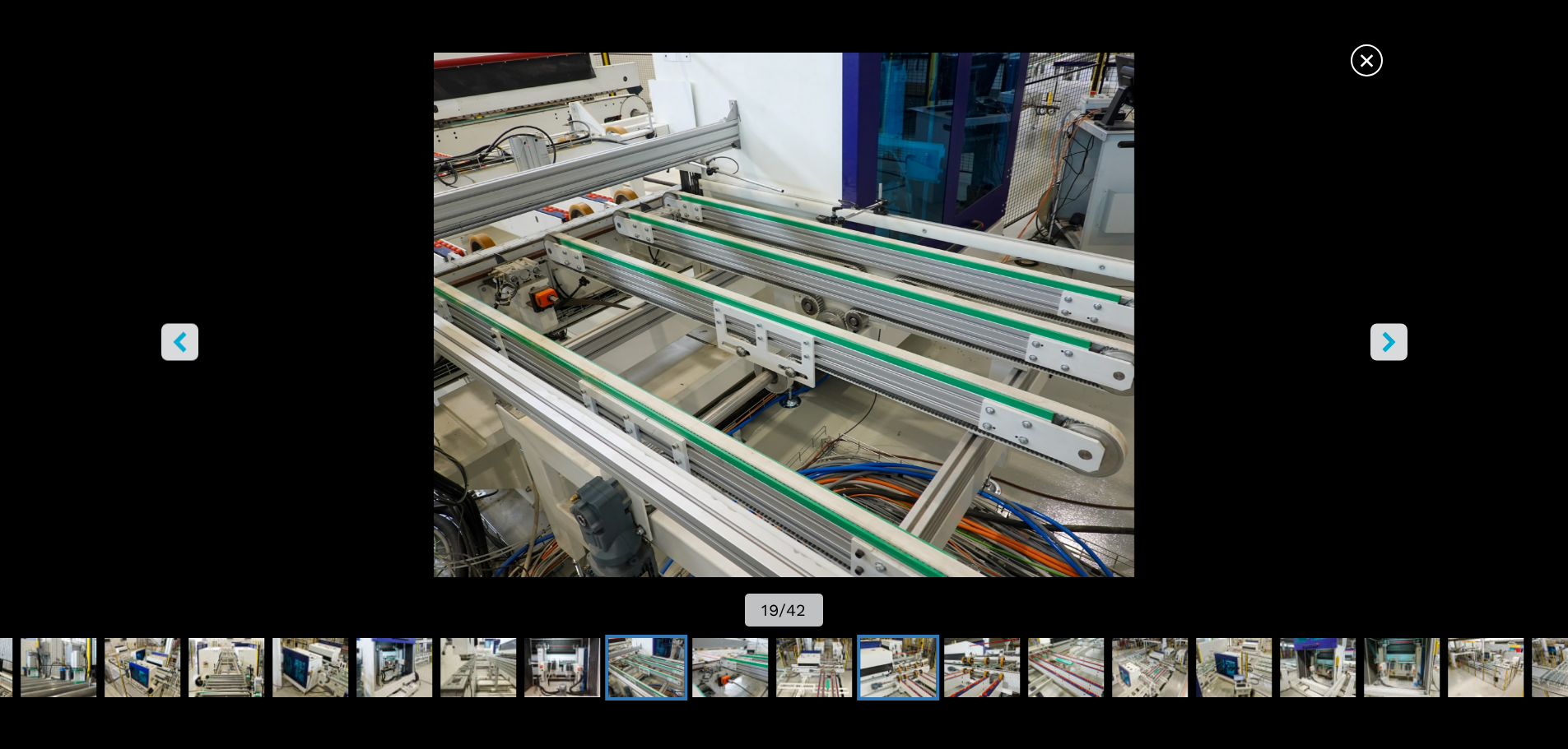
click at [892, 664] on img "Go to Slide 22" at bounding box center [898, 667] width 75 height 59
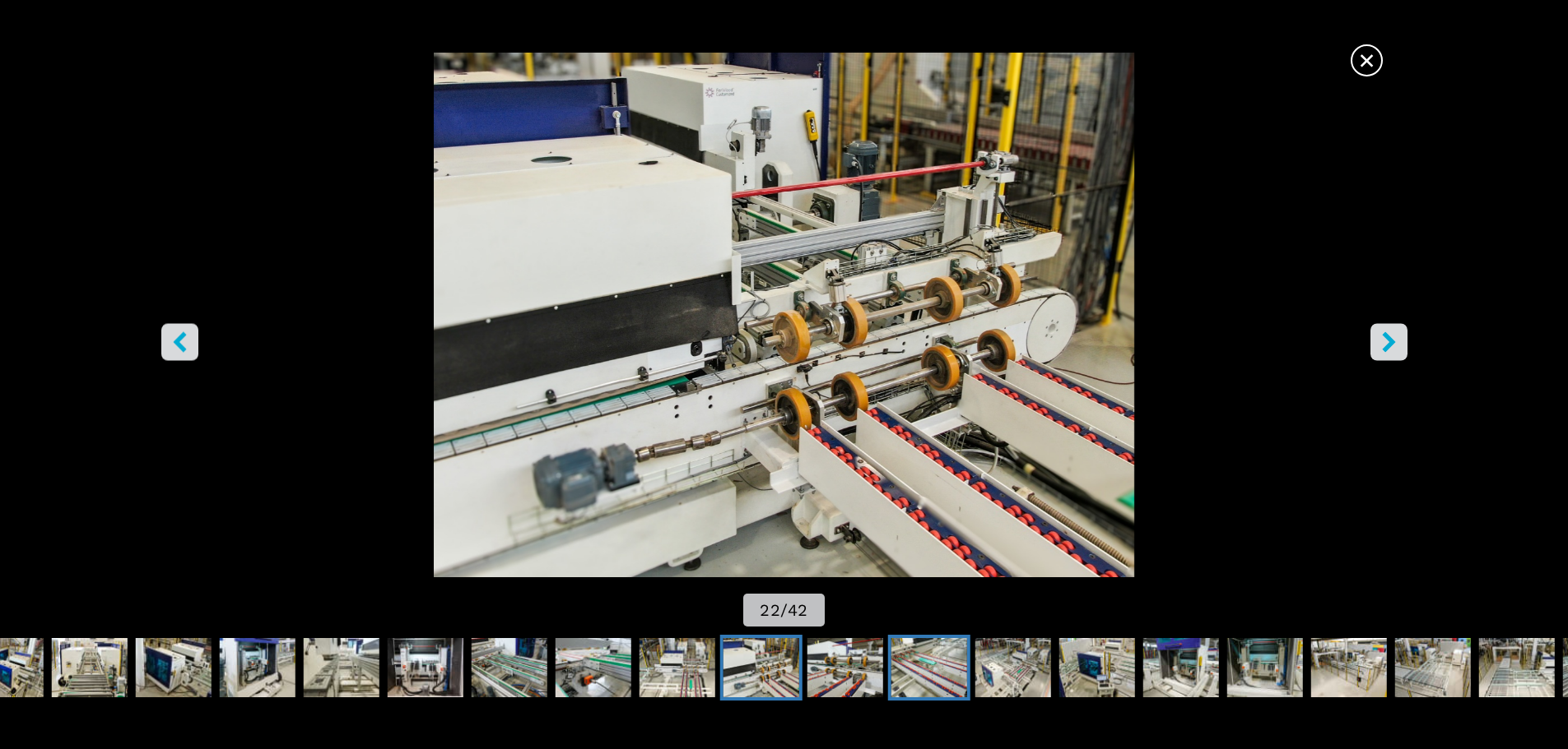
drag, startPoint x: 904, startPoint y: 664, endPoint x: 950, endPoint y: 669, distance: 46.3
click at [905, 664] on img "Go to Slide 24" at bounding box center [929, 667] width 75 height 59
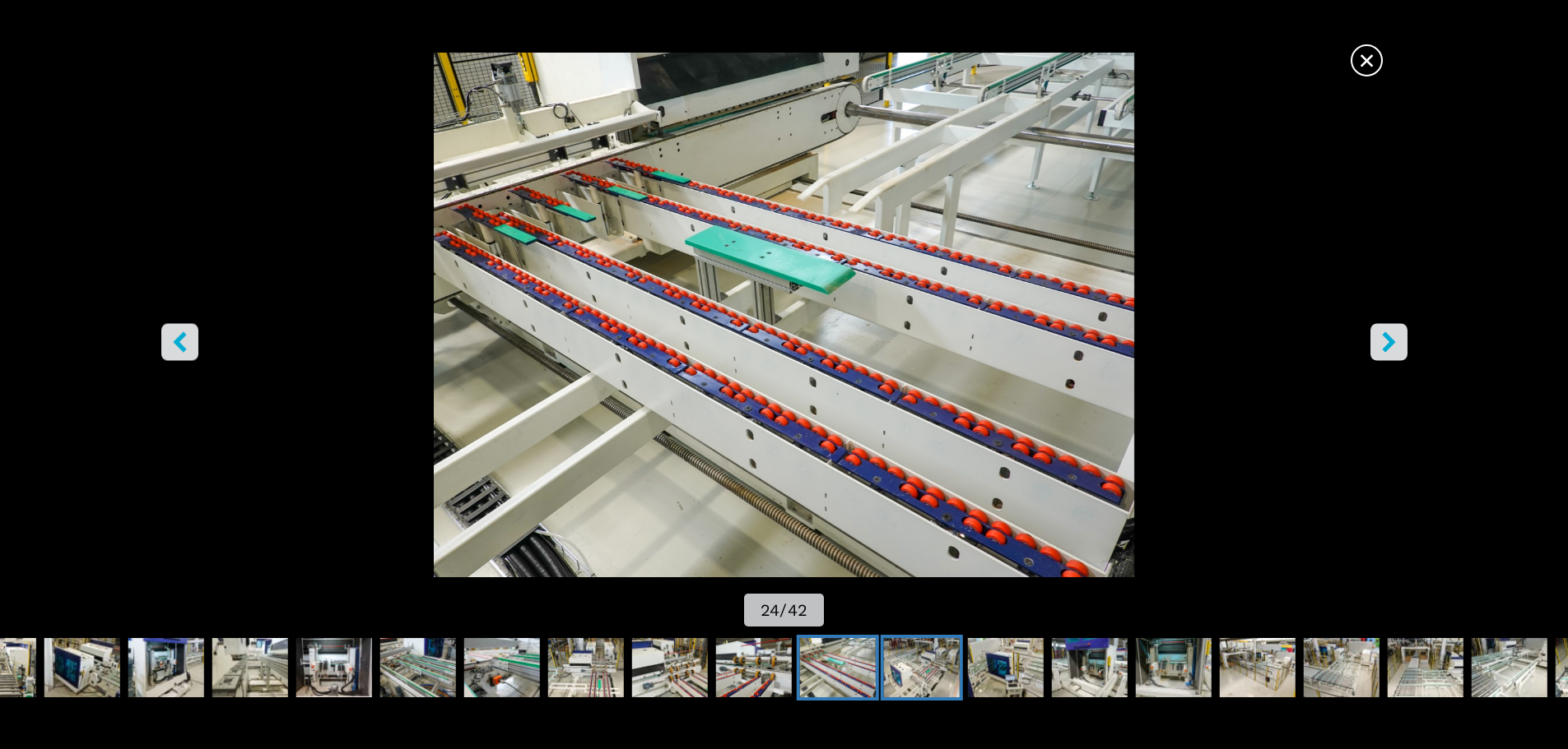
click at [929, 669] on img "Go to Slide 25" at bounding box center [921, 667] width 75 height 59
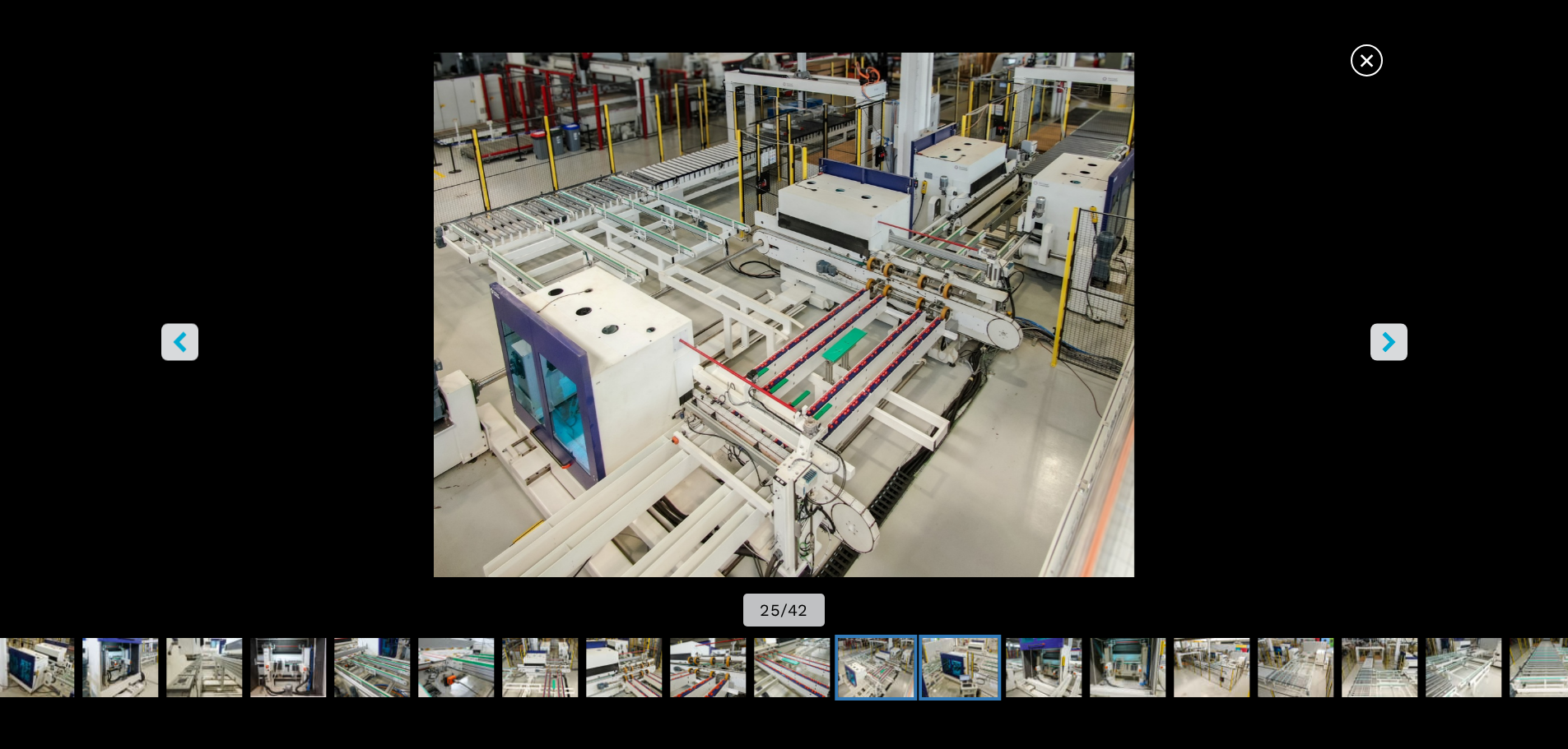
click at [955, 679] on img "Go to Slide 26" at bounding box center [959, 667] width 75 height 59
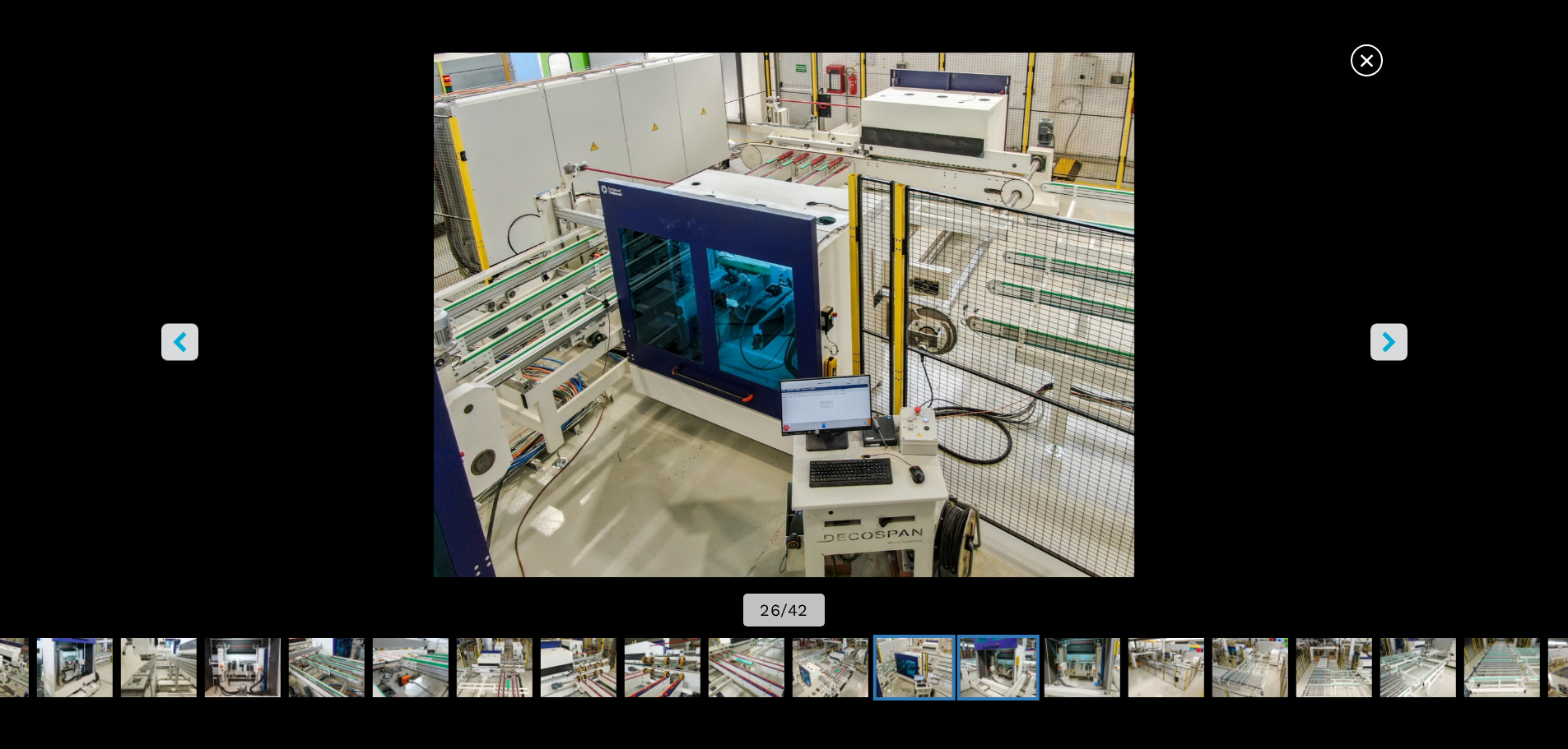
click at [1023, 677] on img "Go to Slide 27" at bounding box center [998, 667] width 75 height 59
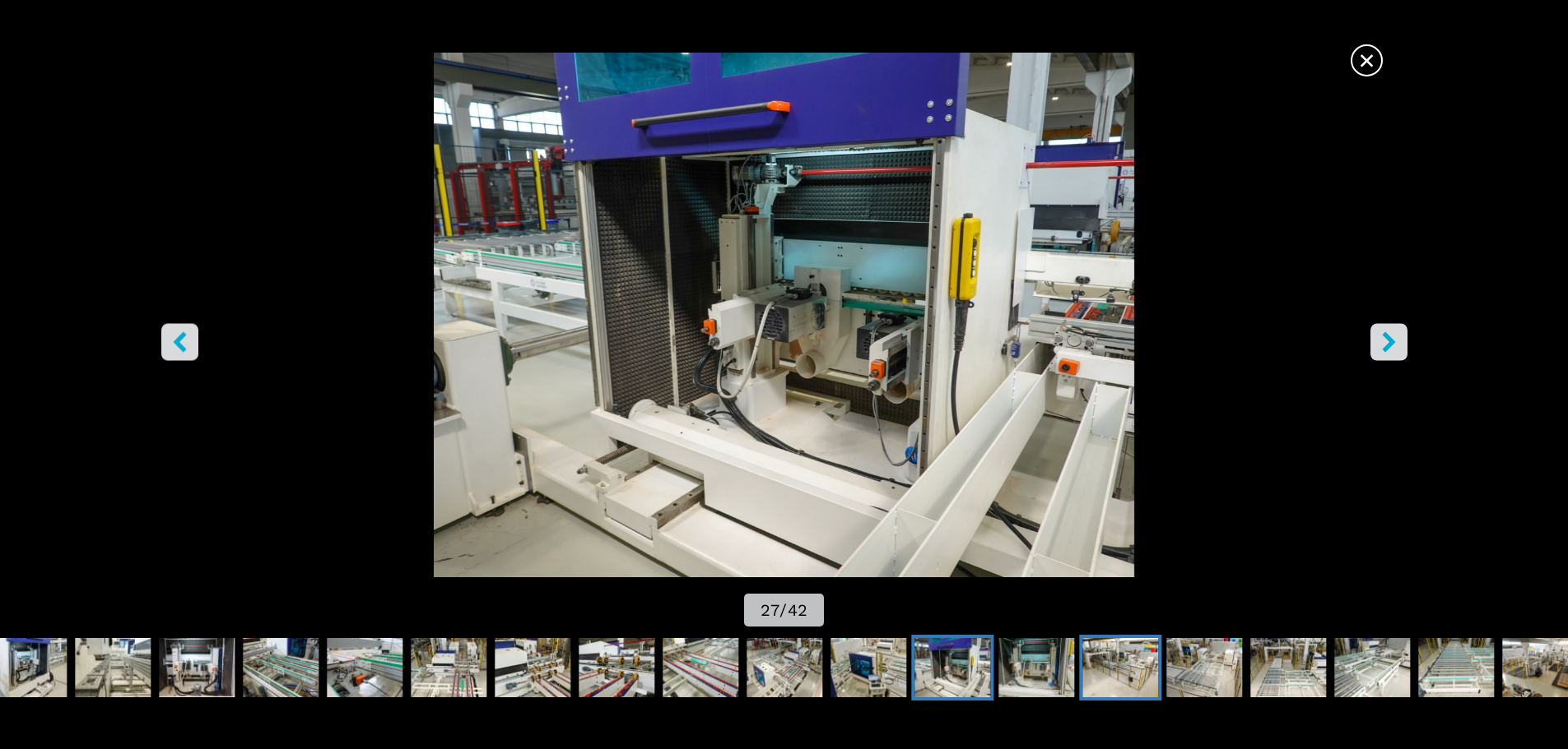
click at [1100, 681] on img "Go to Slide 29" at bounding box center [1119, 667] width 75 height 59
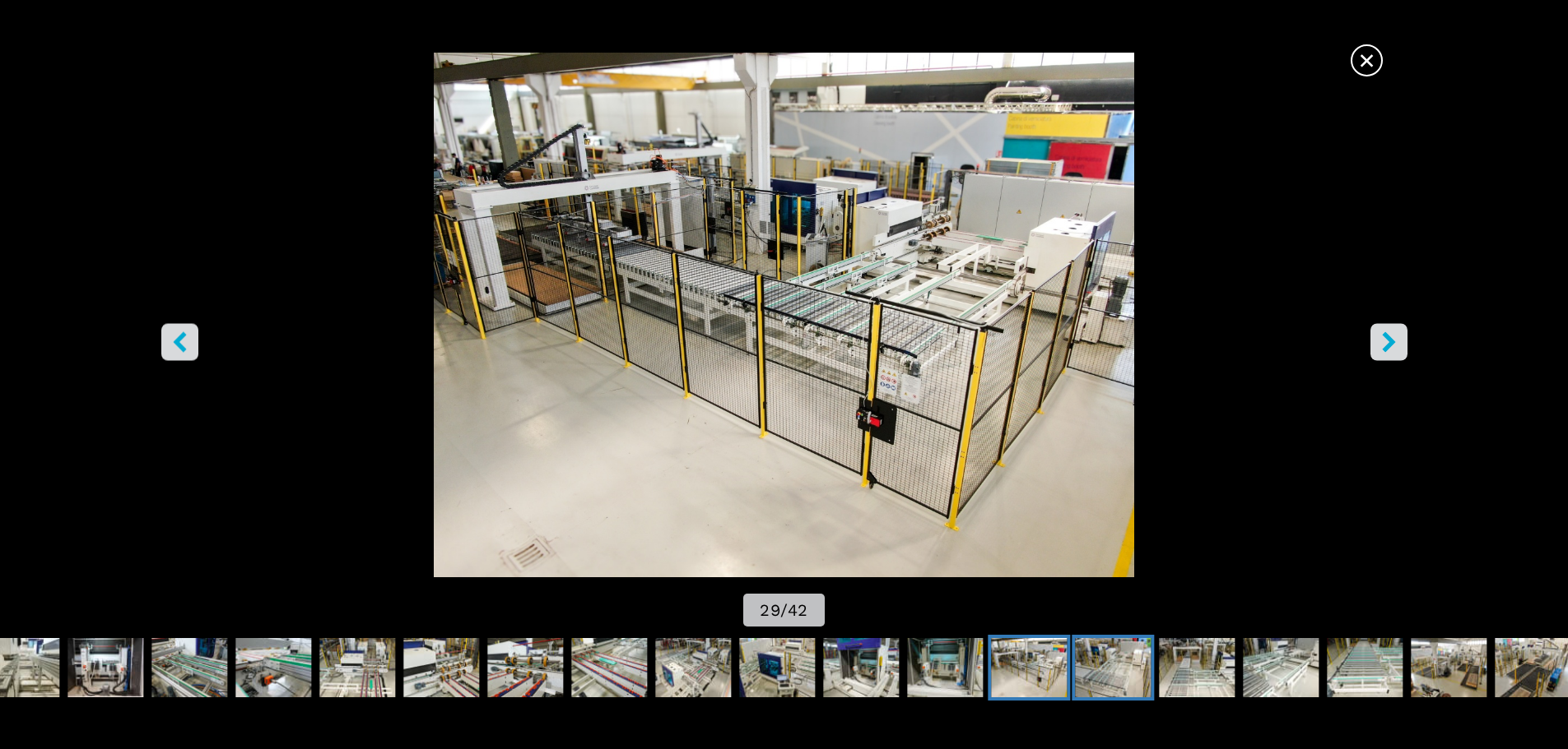
click at [1124, 674] on img "Go to Slide 30" at bounding box center [1112, 667] width 75 height 59
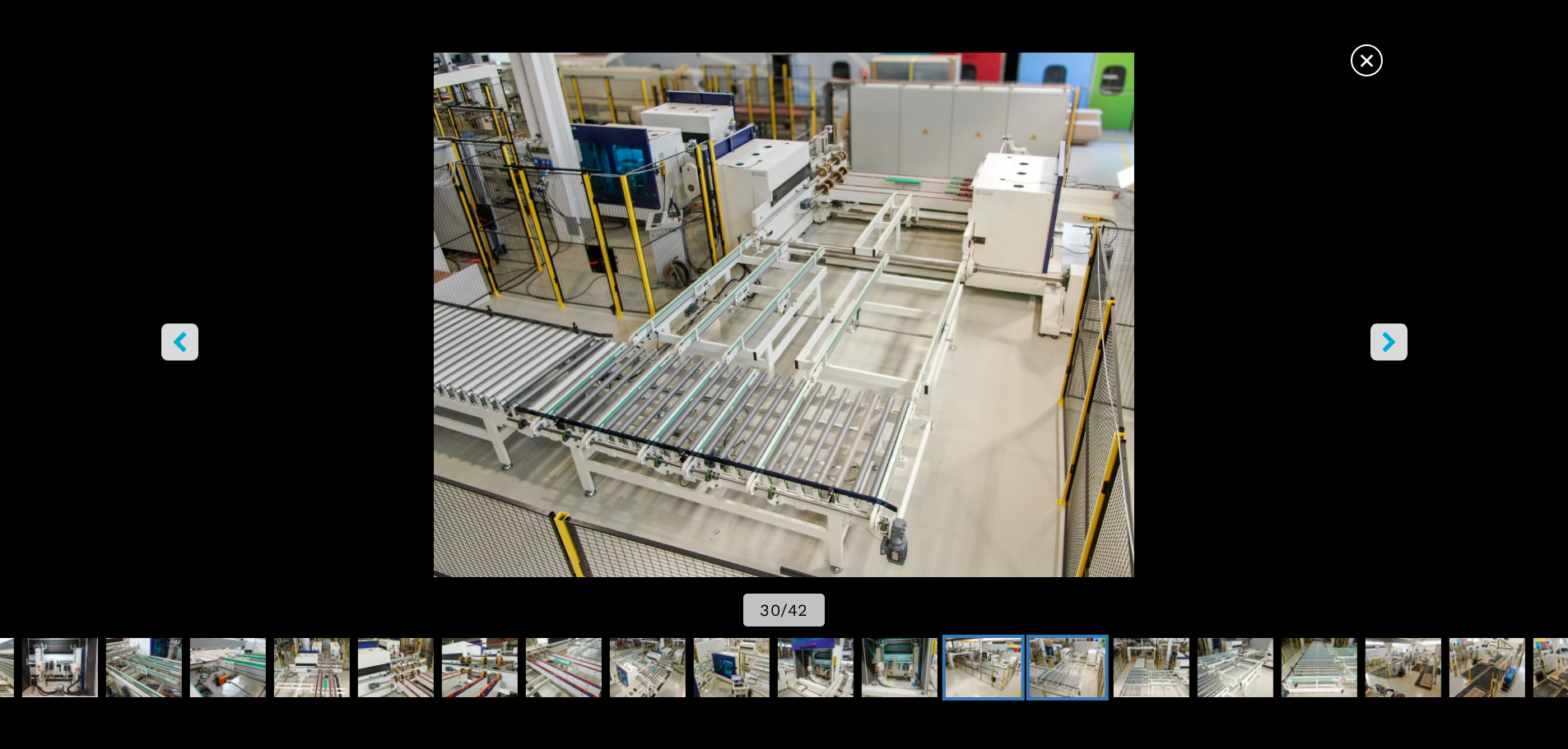
click at [975, 677] on img "Go to Slide 29" at bounding box center [983, 667] width 75 height 59
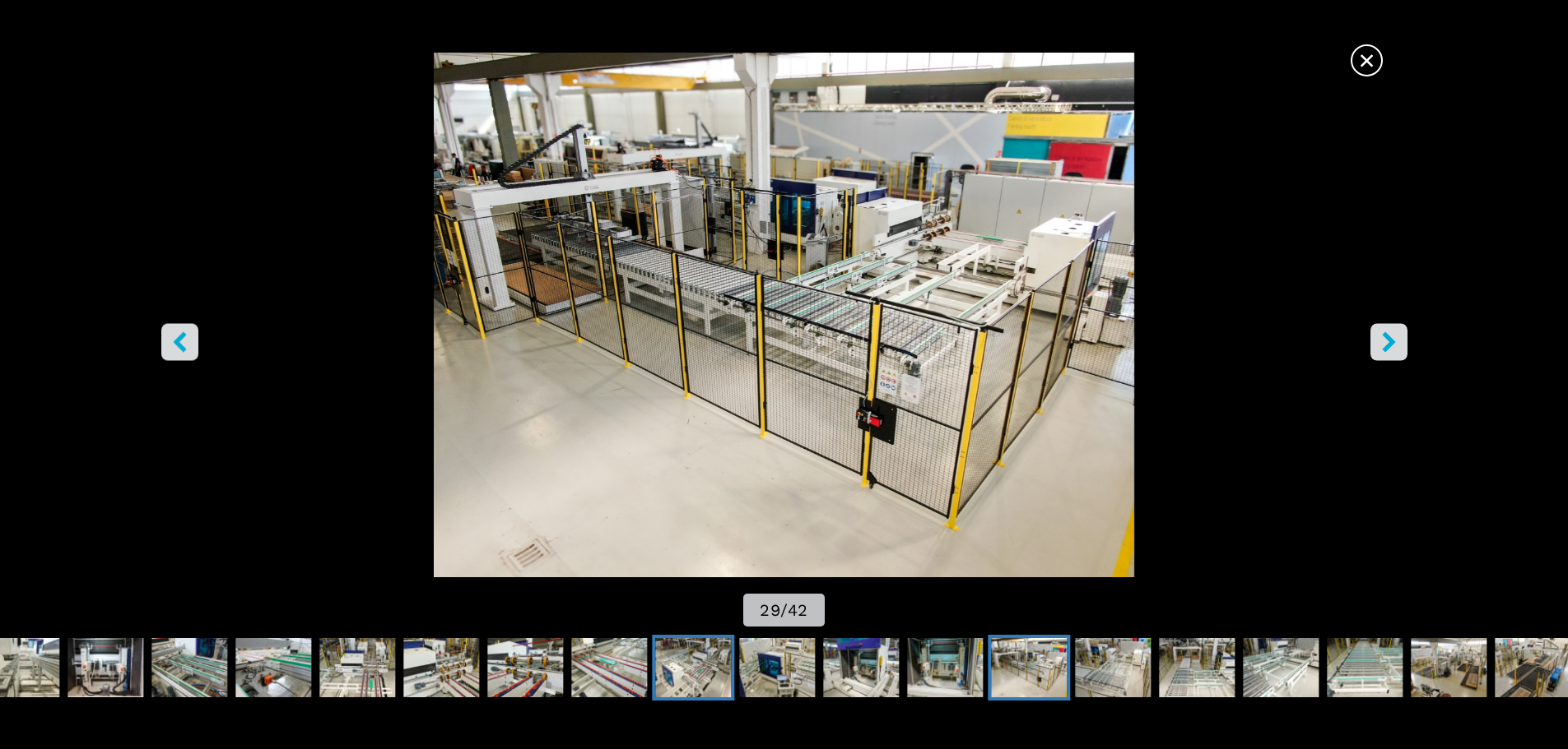
click at [654, 649] on button "Go to Slide 25" at bounding box center [693, 667] width 82 height 66
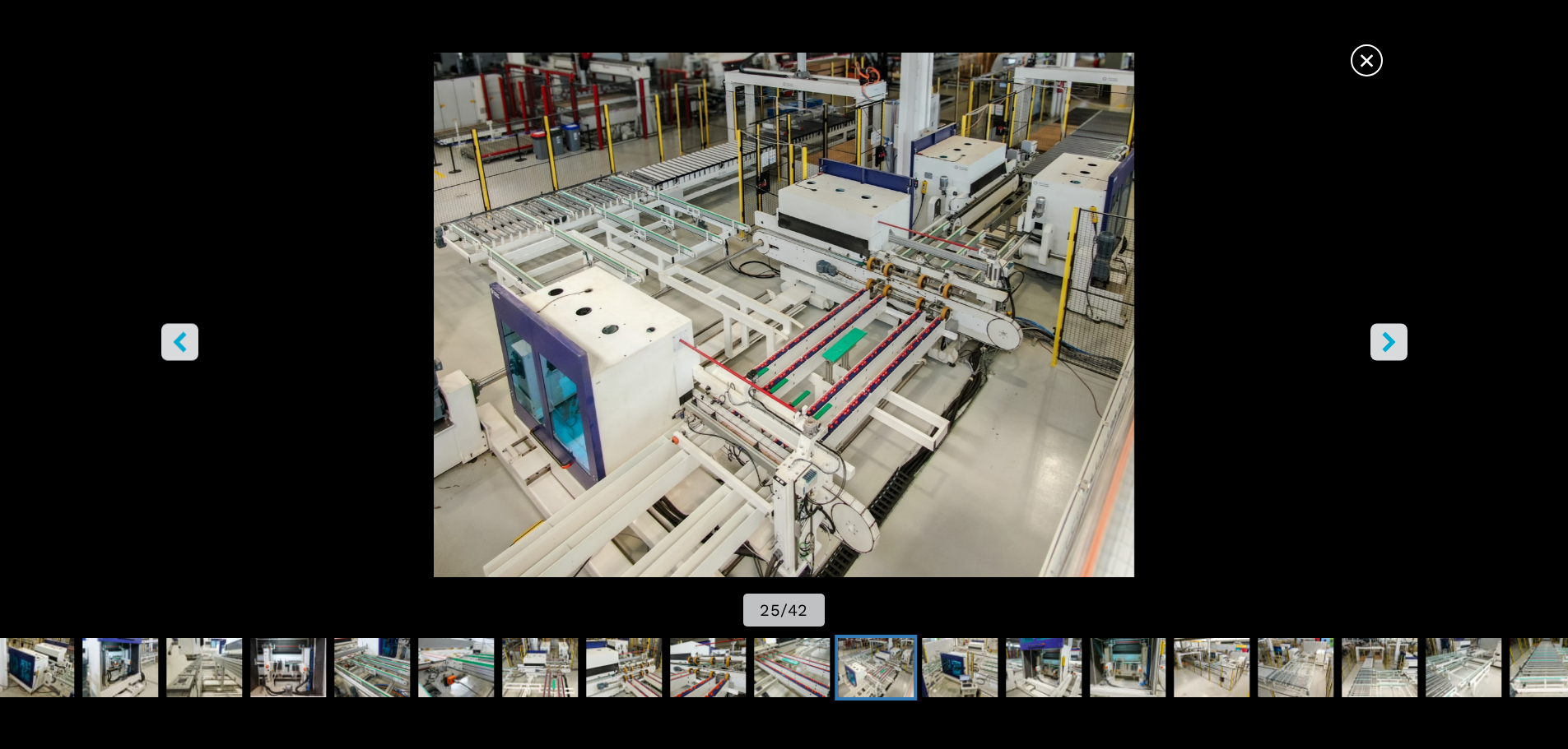
click at [1376, 66] on span "×" at bounding box center [1367, 57] width 28 height 28
